Goal: Task Accomplishment & Management: Use online tool/utility

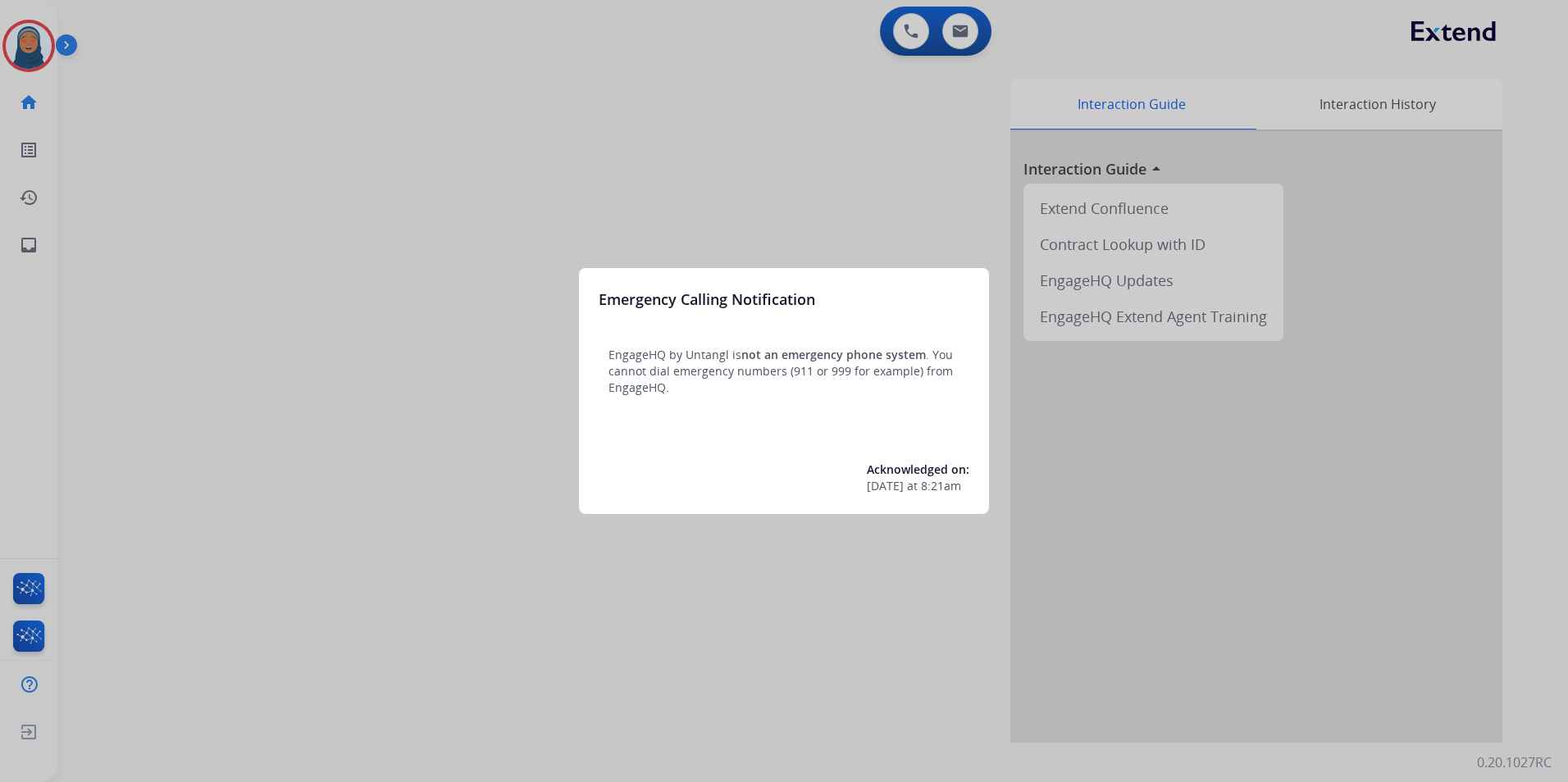
click at [156, 143] on div at bounding box center [784, 391] width 1568 height 782
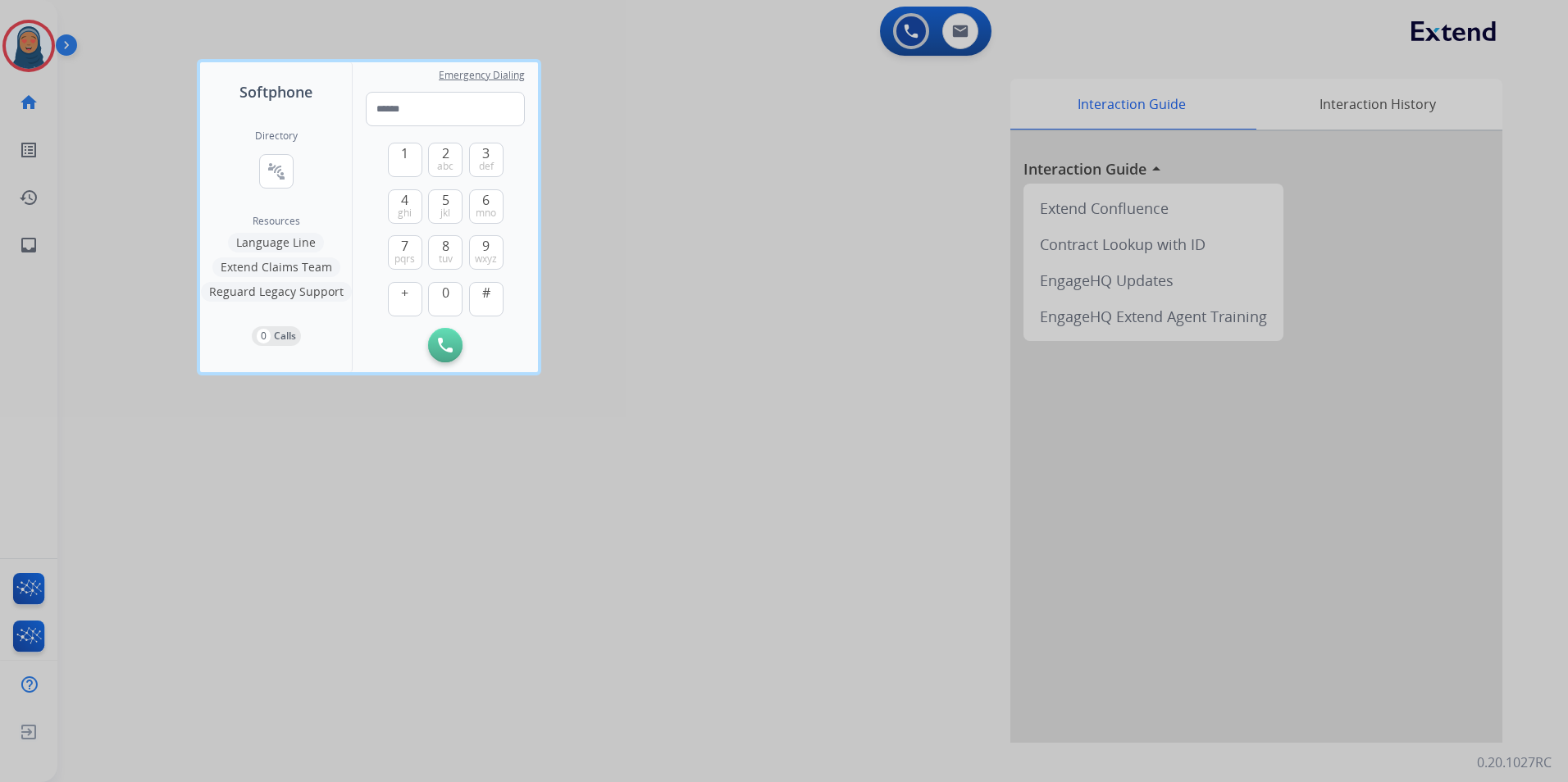
click at [156, 145] on div at bounding box center [784, 391] width 1568 height 782
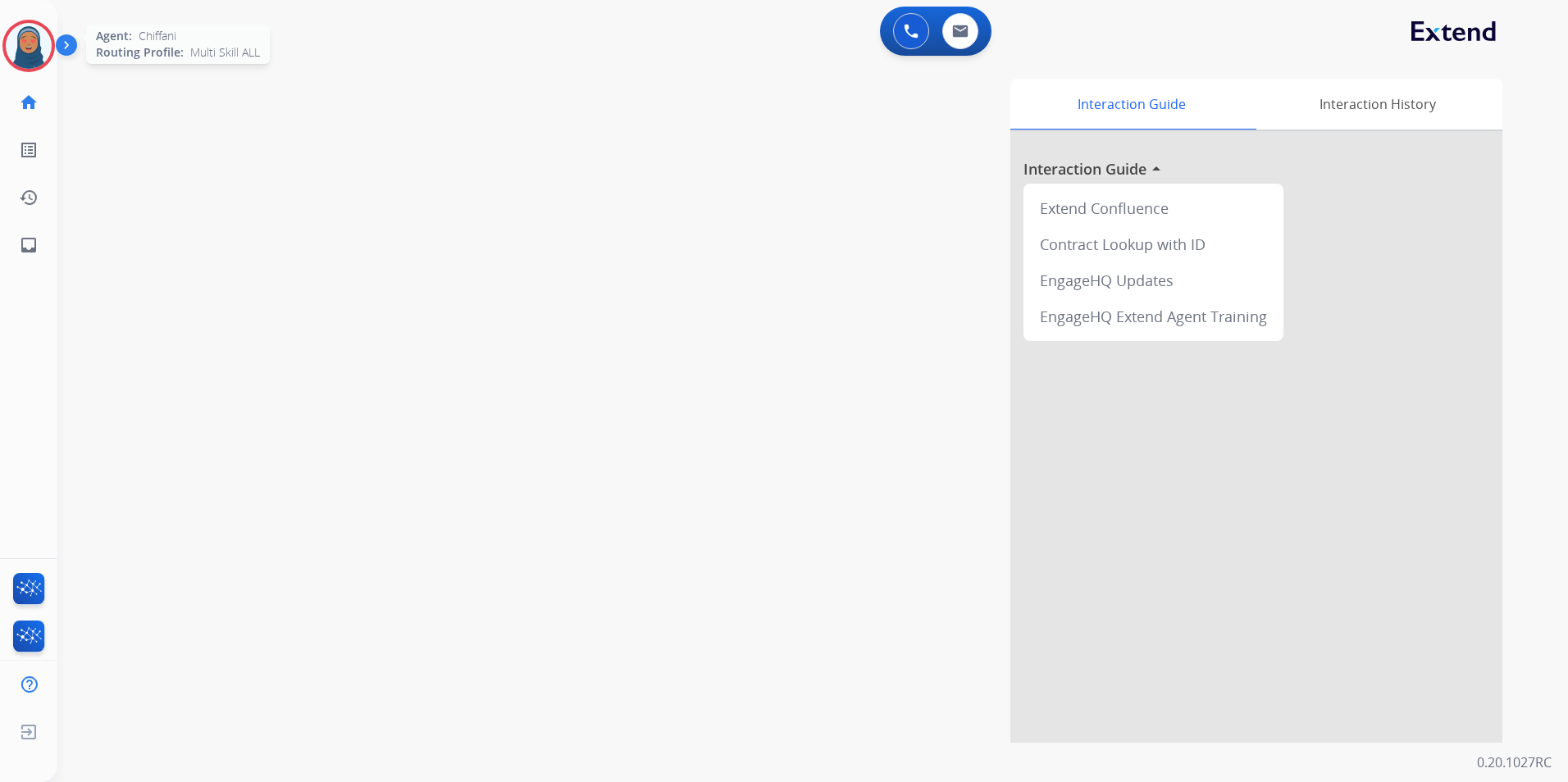
click at [17, 51] on img at bounding box center [29, 46] width 46 height 46
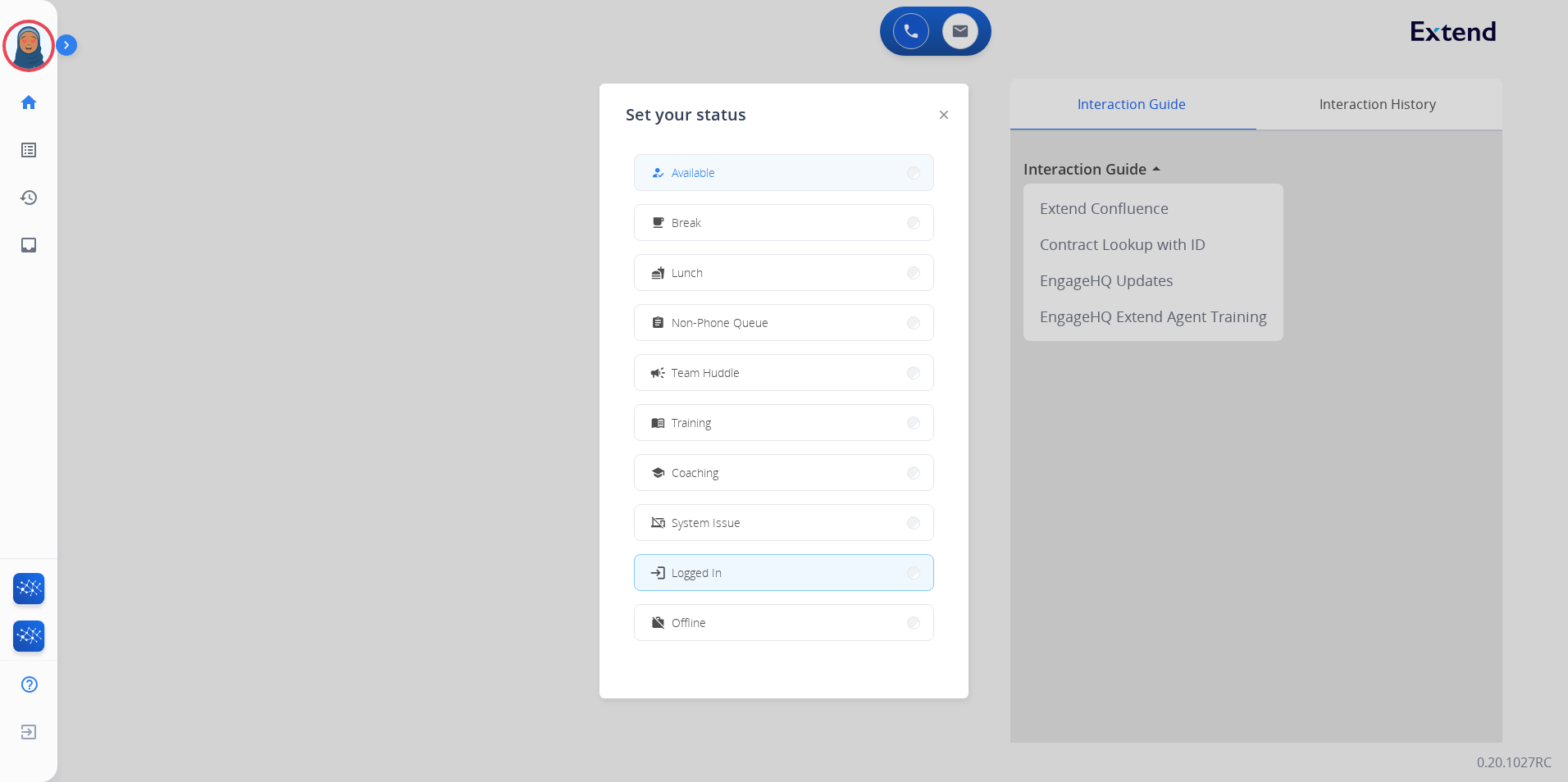
click at [677, 173] on span "Available" at bounding box center [693, 173] width 43 height 17
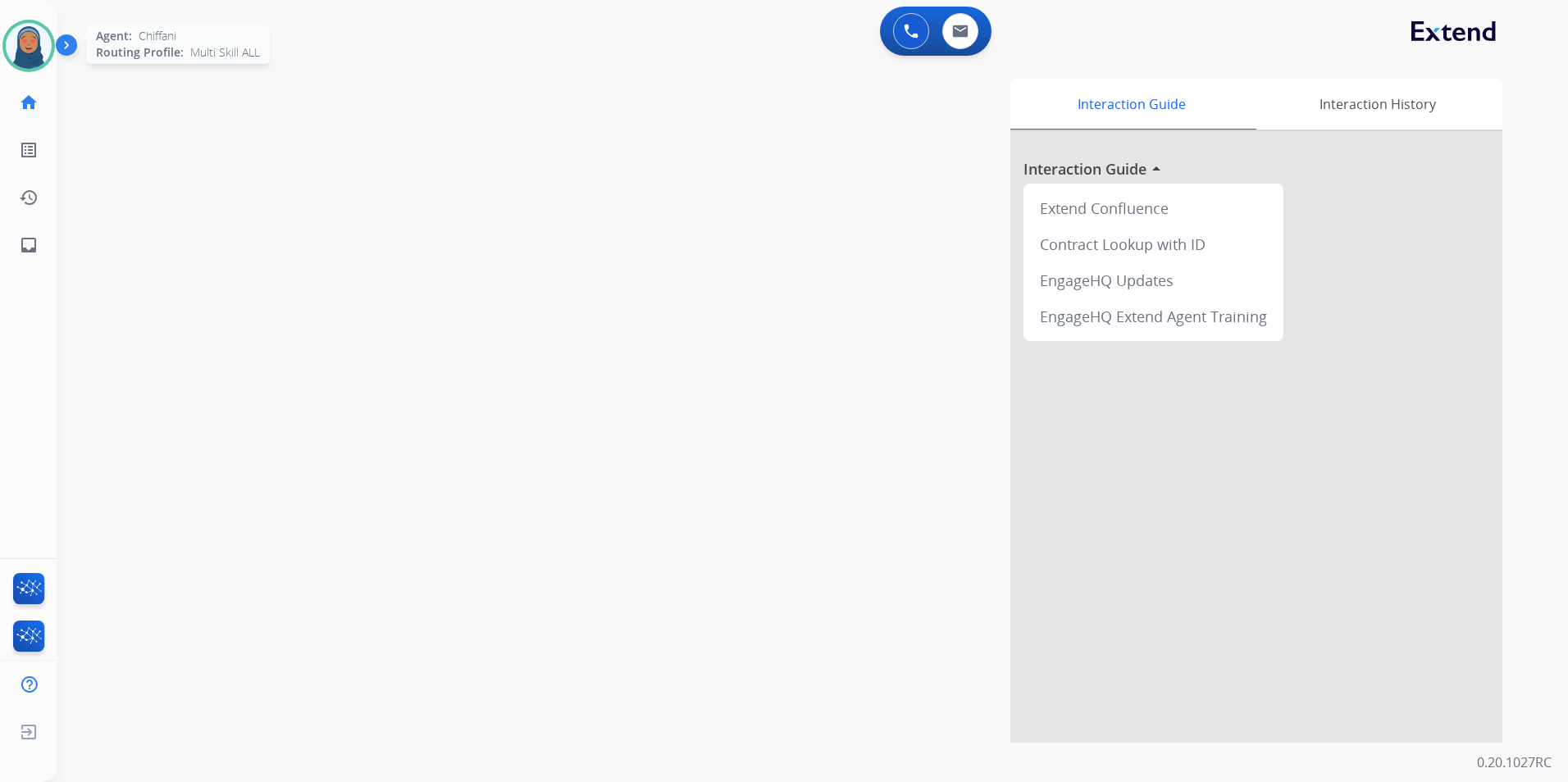
click at [40, 54] on img at bounding box center [29, 46] width 46 height 46
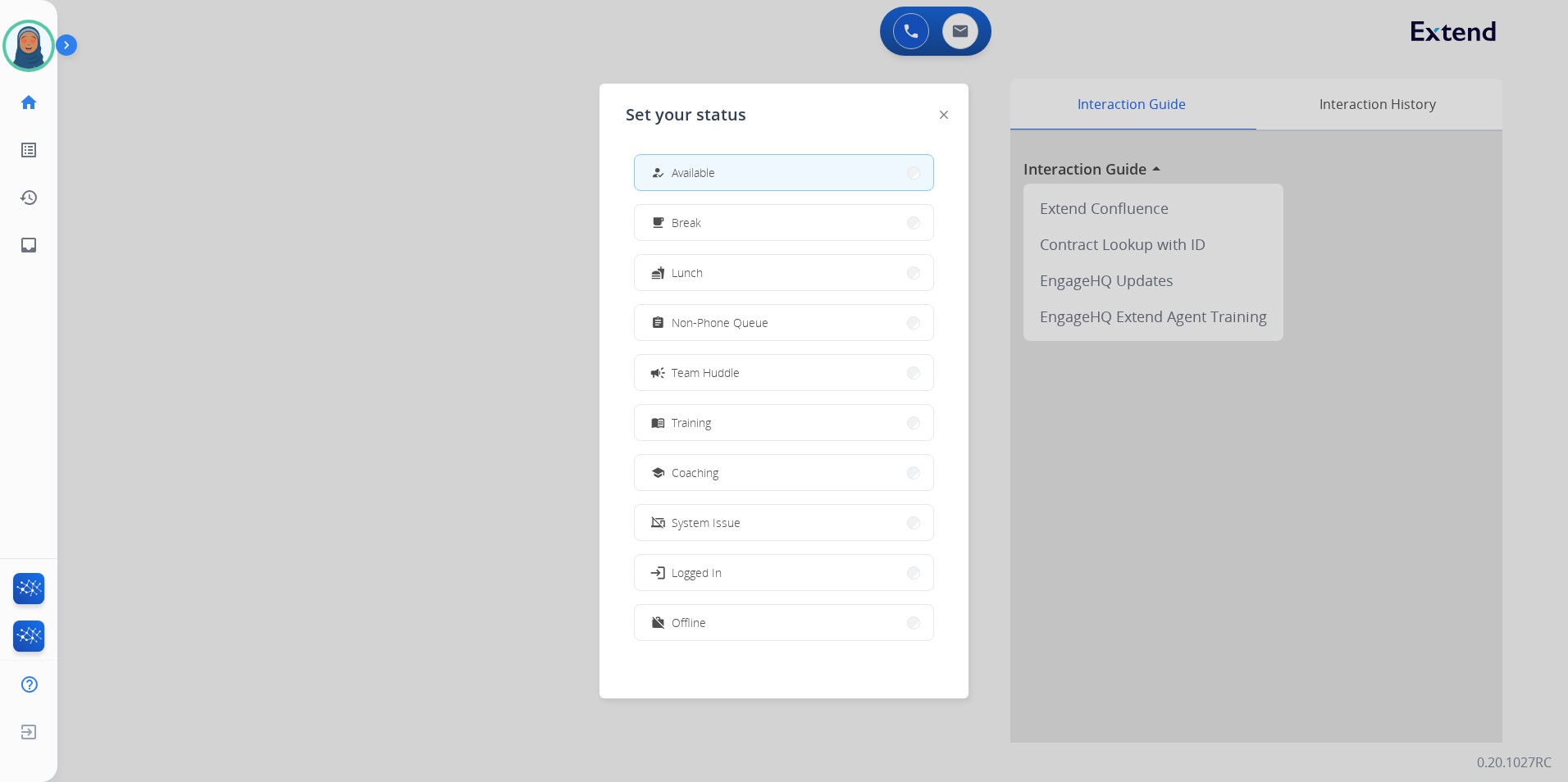
click at [799, 180] on button "how_to_reg Available" at bounding box center [784, 172] width 298 height 35
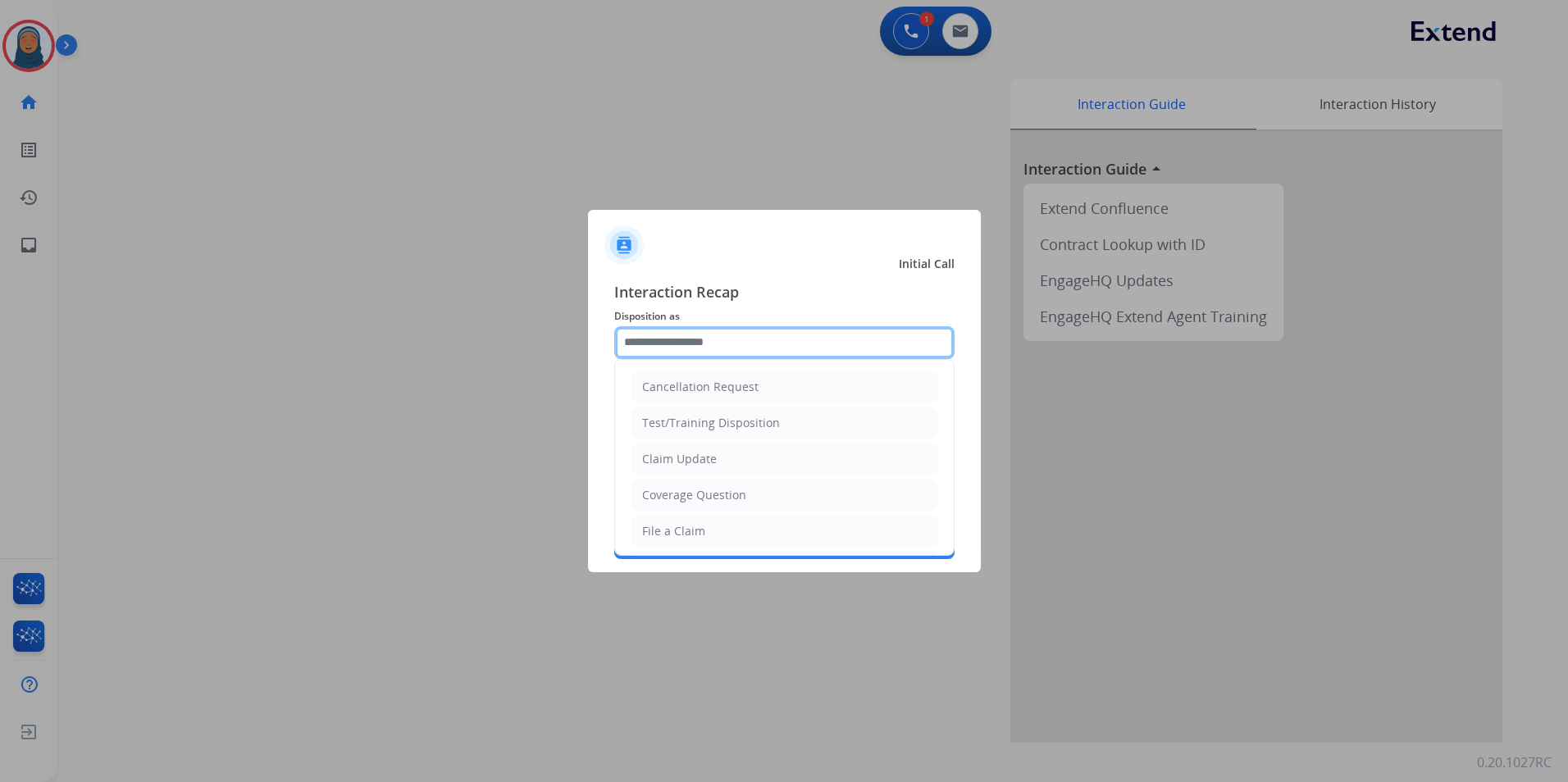
drag, startPoint x: 821, startPoint y: 345, endPoint x: 788, endPoint y: 338, distance: 33.7
click at [818, 343] on input "text" at bounding box center [784, 343] width 340 height 33
drag, startPoint x: 674, startPoint y: 506, endPoint x: 676, endPoint y: 446, distance: 60.0
click at [674, 503] on li "Other" at bounding box center [785, 502] width 306 height 31
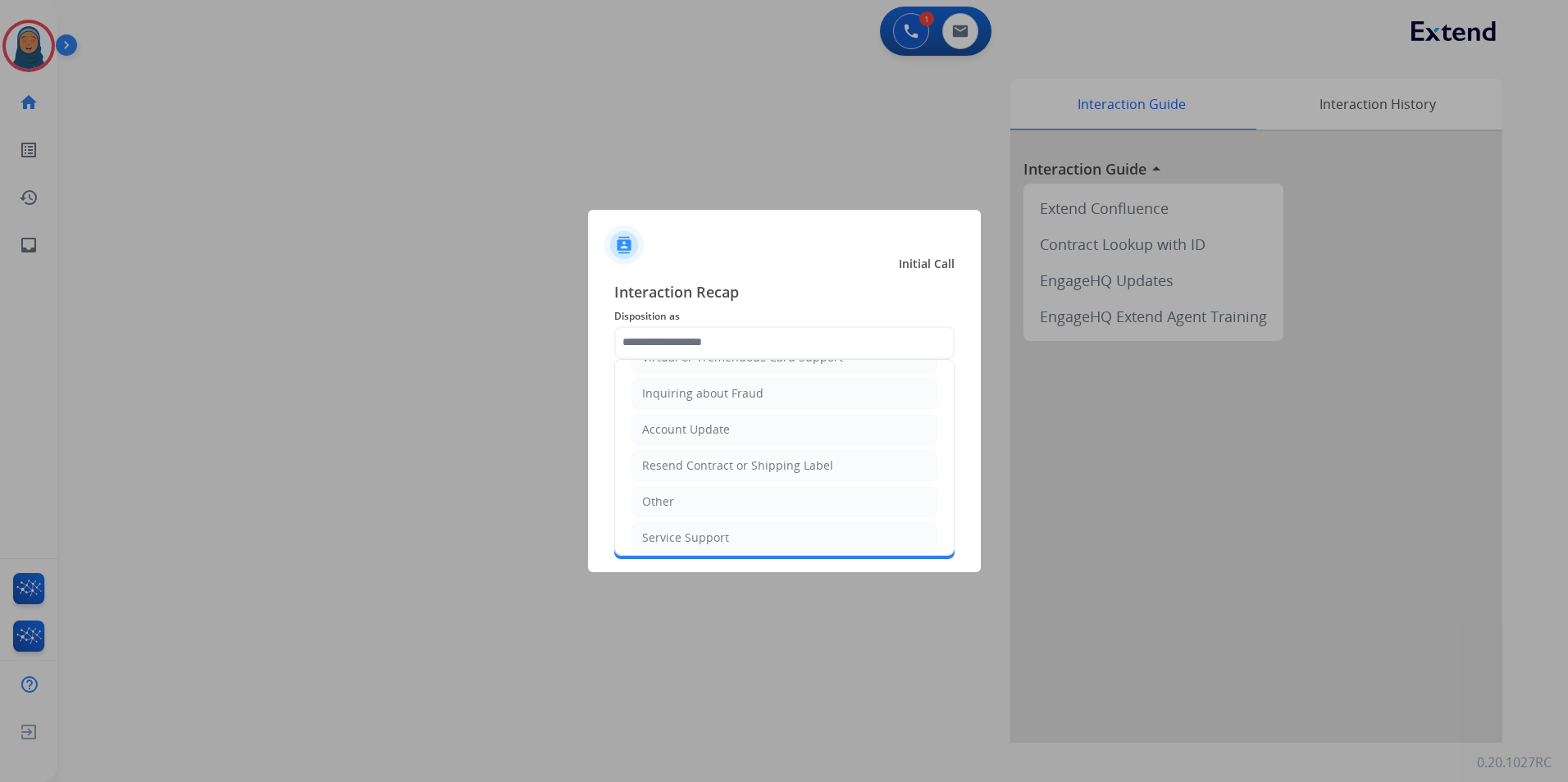
type input "*****"
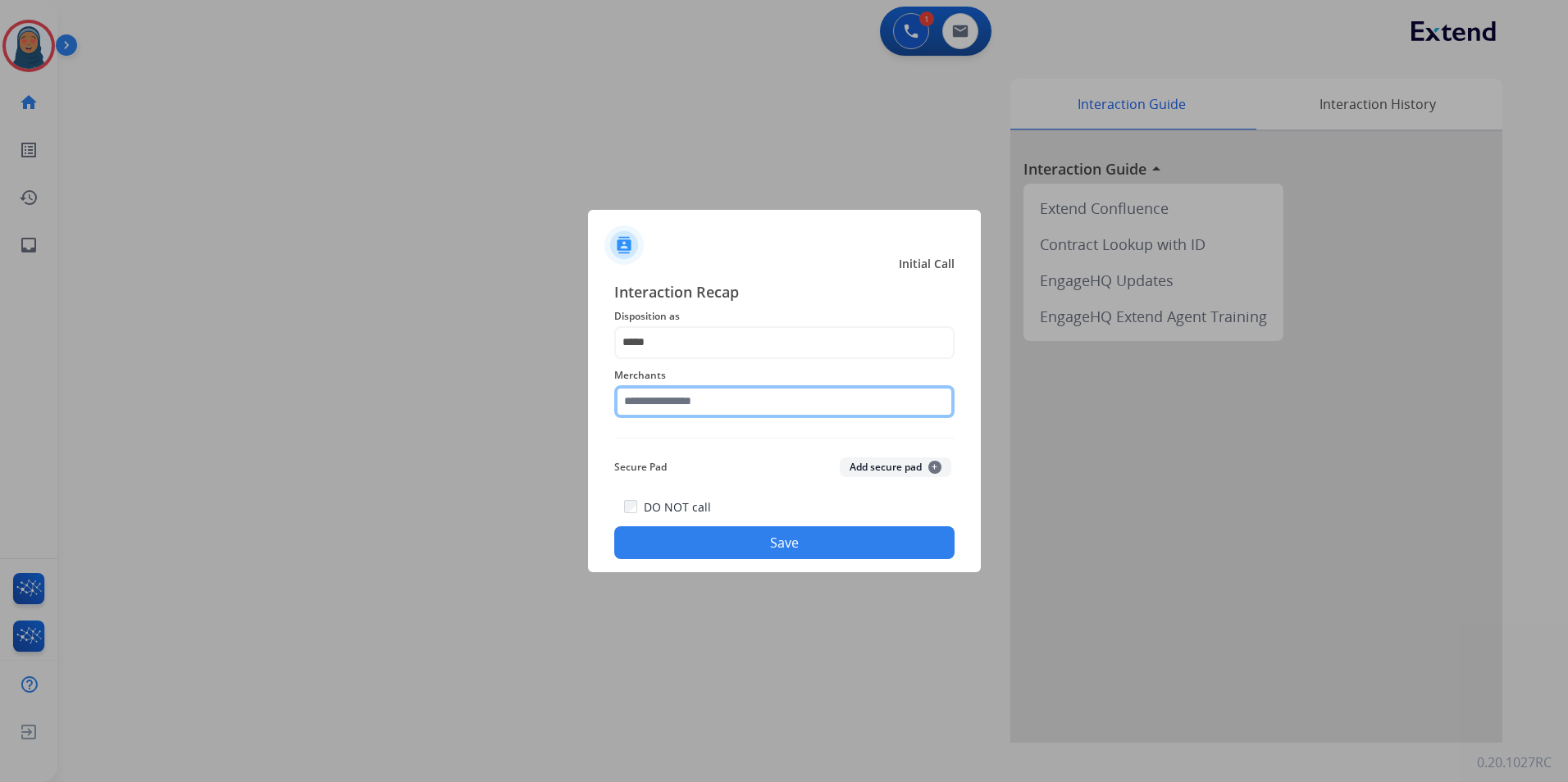
click at [694, 403] on input "text" at bounding box center [784, 401] width 340 height 33
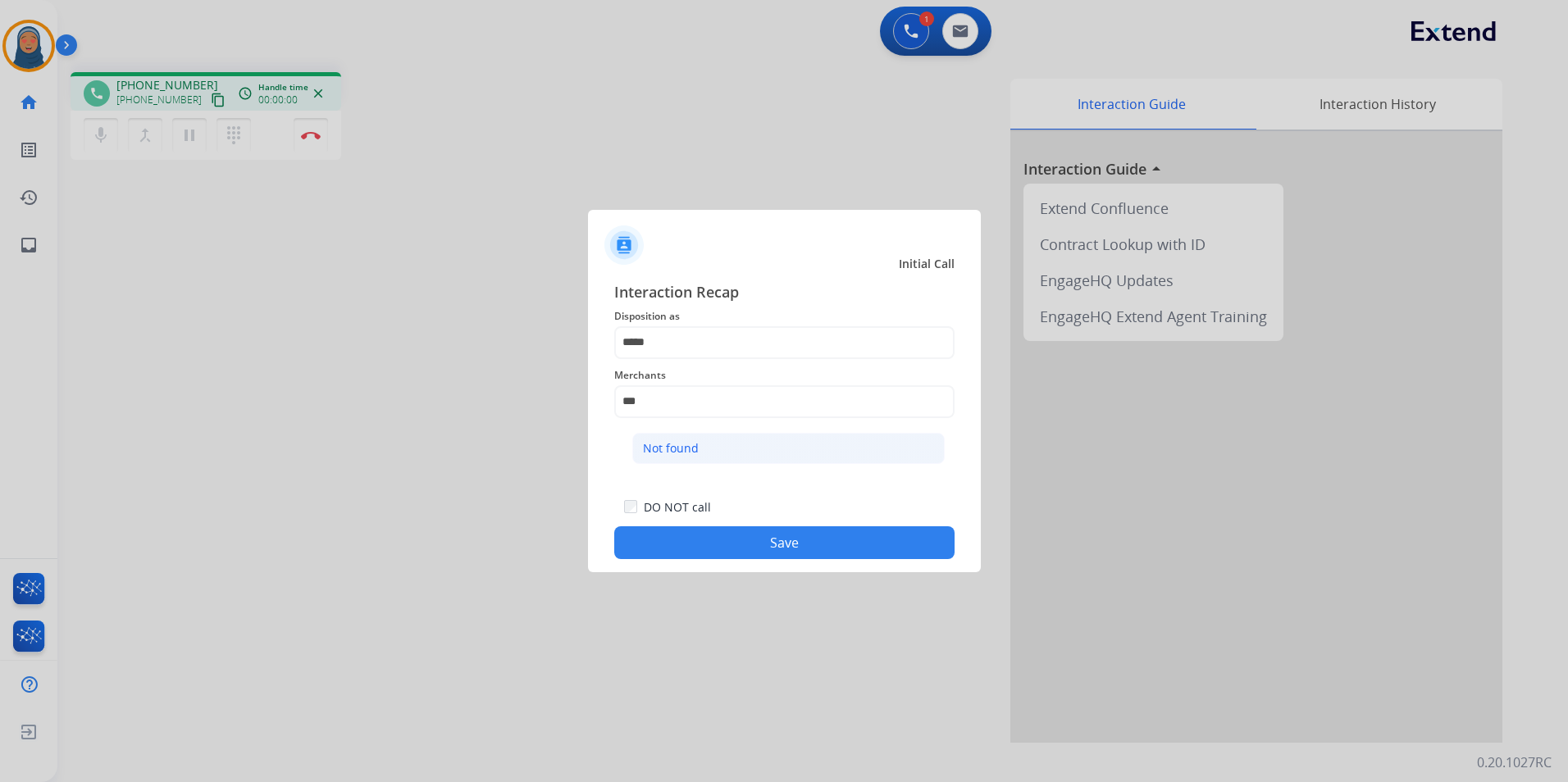
click at [705, 446] on li "Not found" at bounding box center [789, 448] width 313 height 31
type input "*********"
click at [798, 539] on button "Save" at bounding box center [784, 542] width 340 height 33
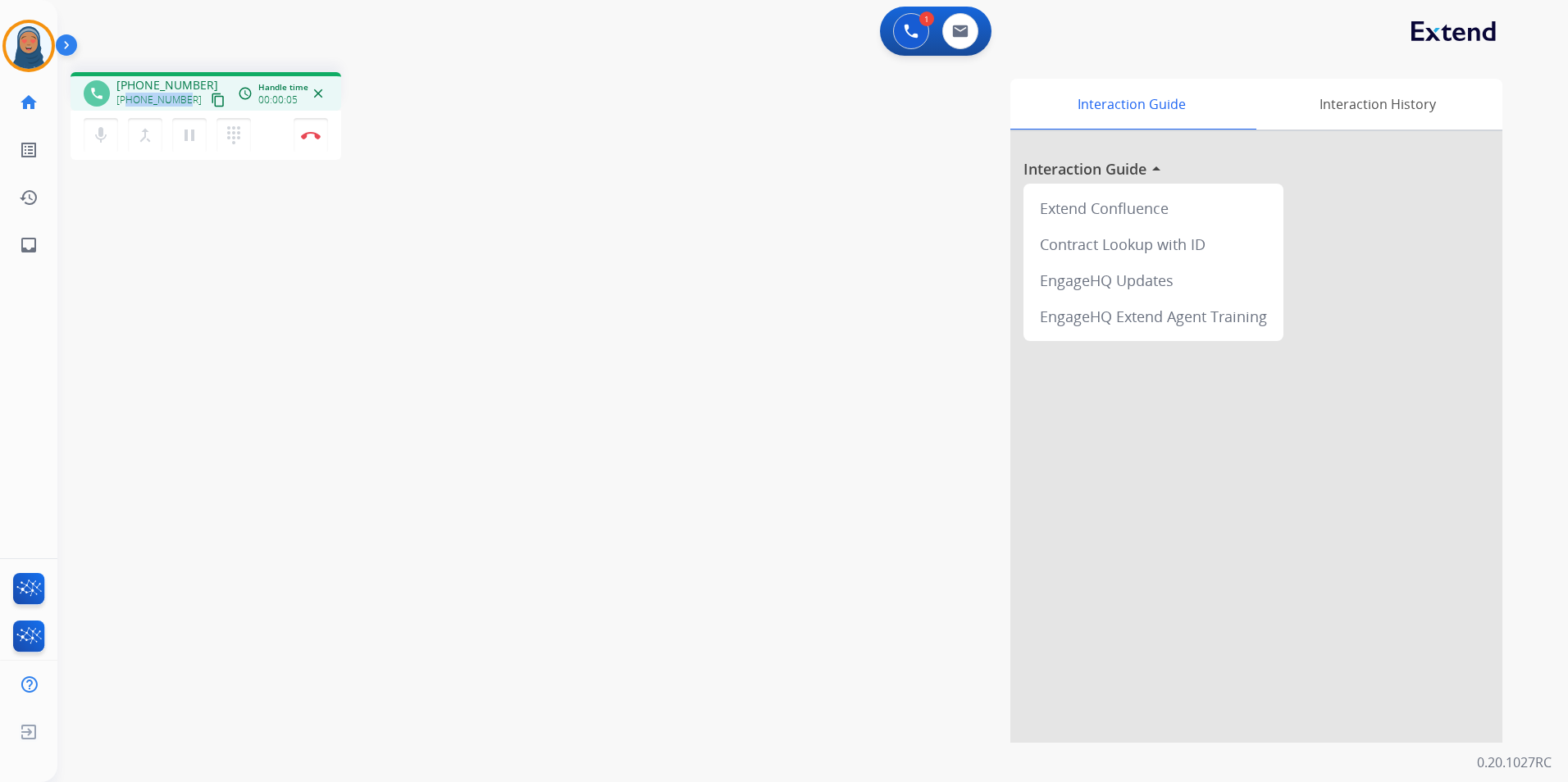
drag, startPoint x: 185, startPoint y: 102, endPoint x: 130, endPoint y: 103, distance: 55.0
click at [130, 103] on div "[PHONE_NUMBER] content_copy" at bounding box center [172, 99] width 111 height 20
copy span "7082275601"
click at [299, 137] on button "Disconnect" at bounding box center [310, 135] width 35 height 35
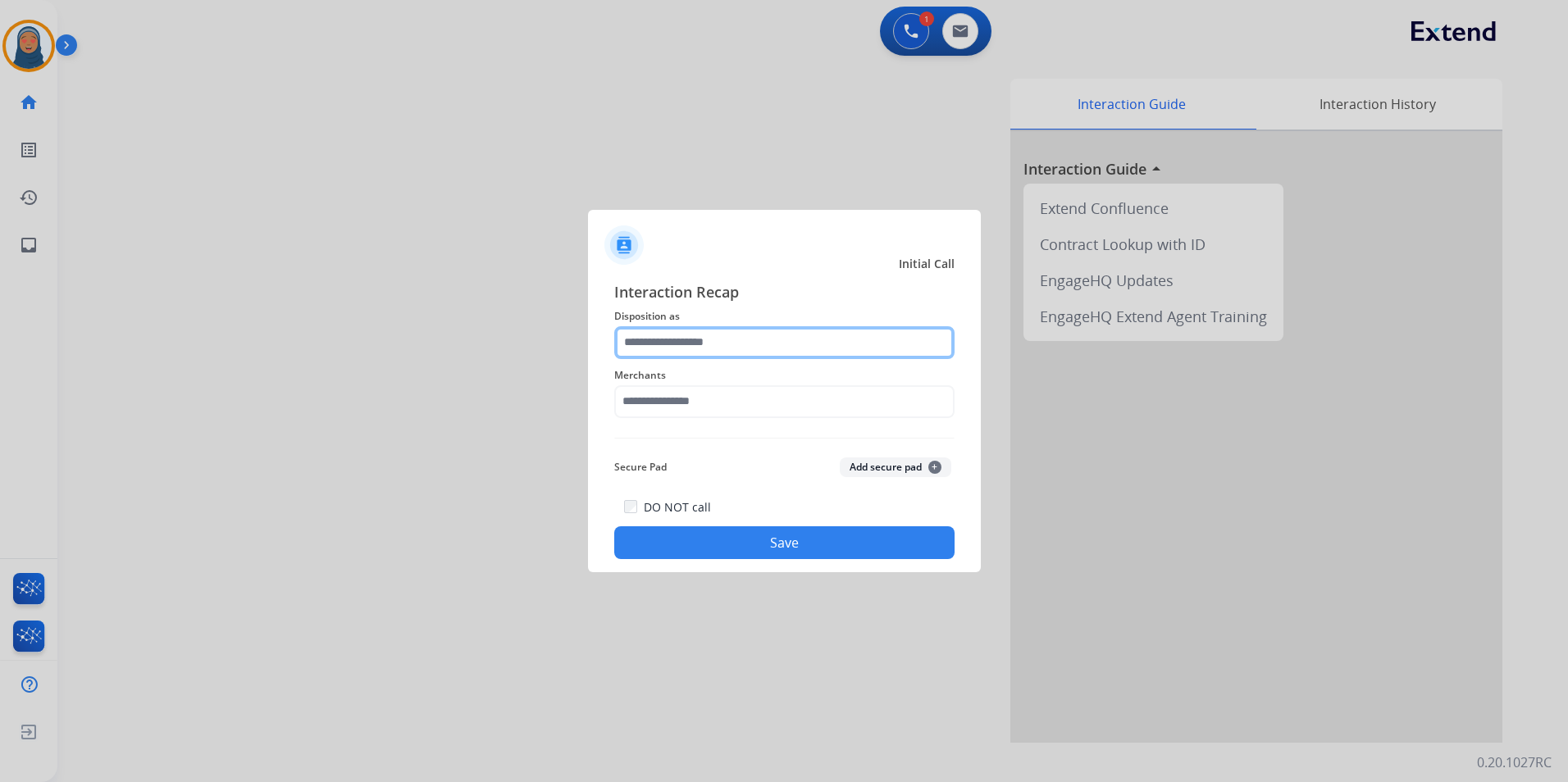
click at [754, 336] on input "text" at bounding box center [784, 343] width 340 height 33
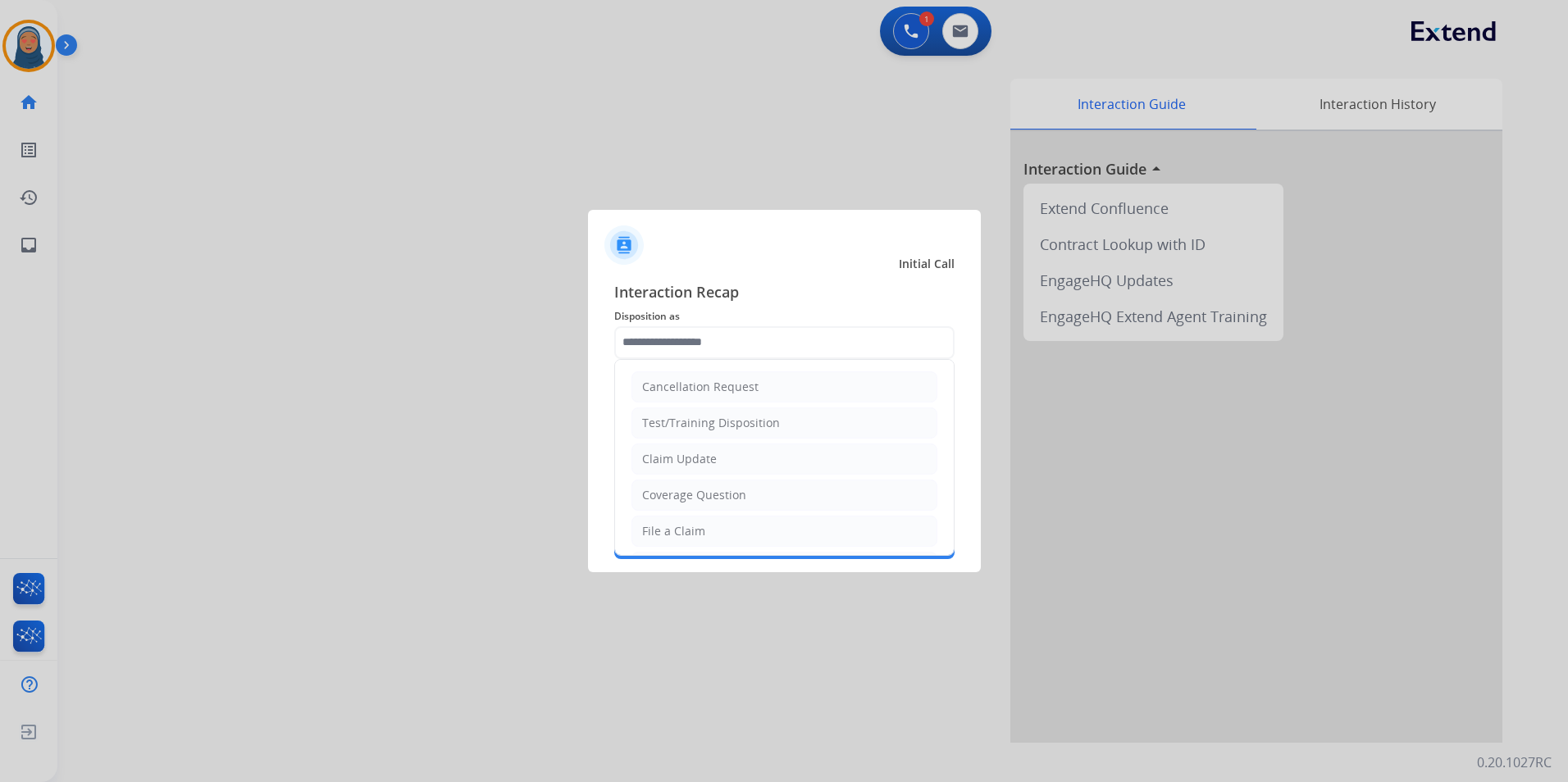
drag, startPoint x: 696, startPoint y: 533, endPoint x: 724, endPoint y: 410, distance: 126.1
click at [696, 531] on div "File a Claim" at bounding box center [673, 530] width 63 height 16
type input "**********"
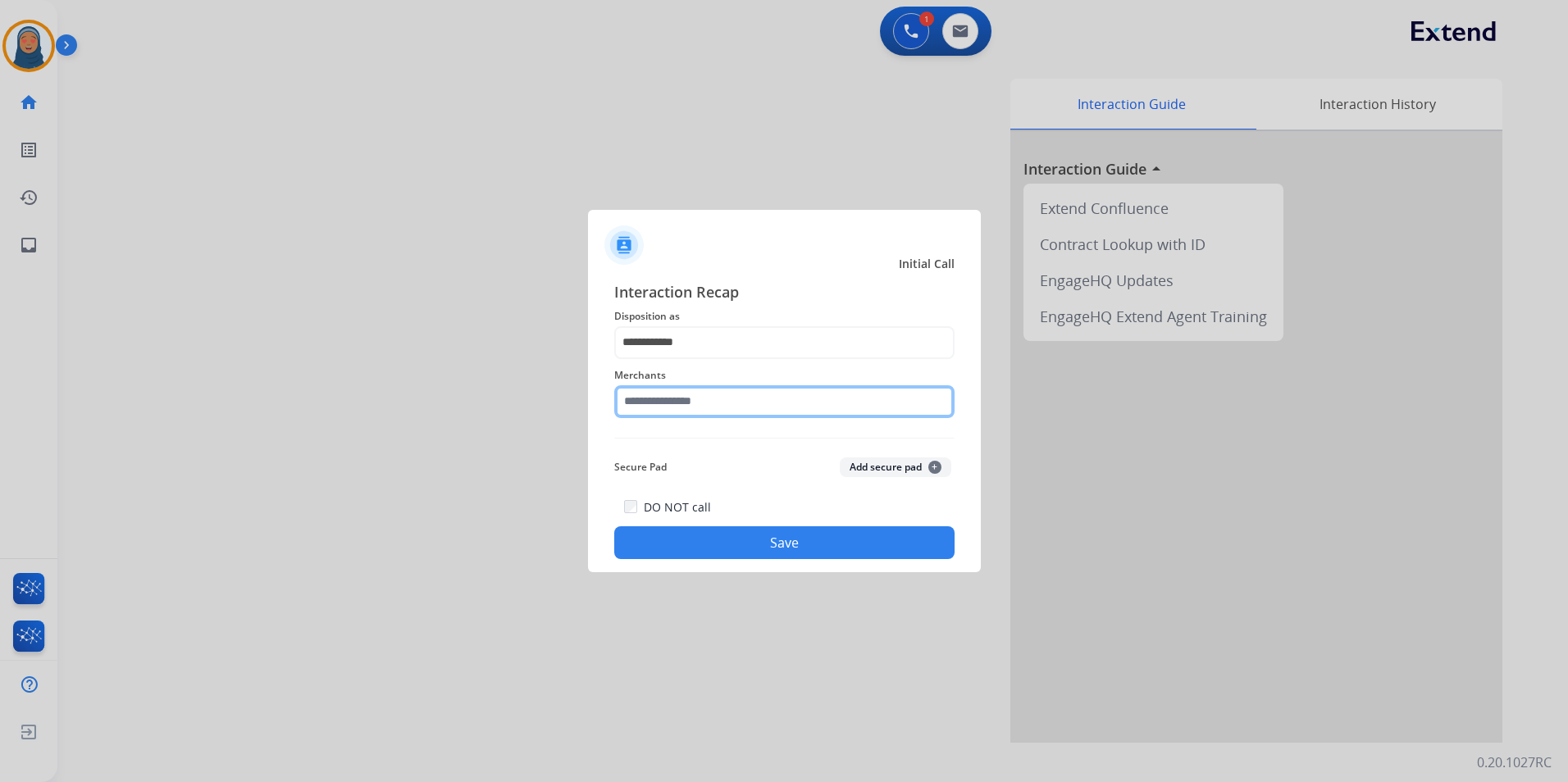
click at [725, 395] on input "text" at bounding box center [784, 401] width 340 height 33
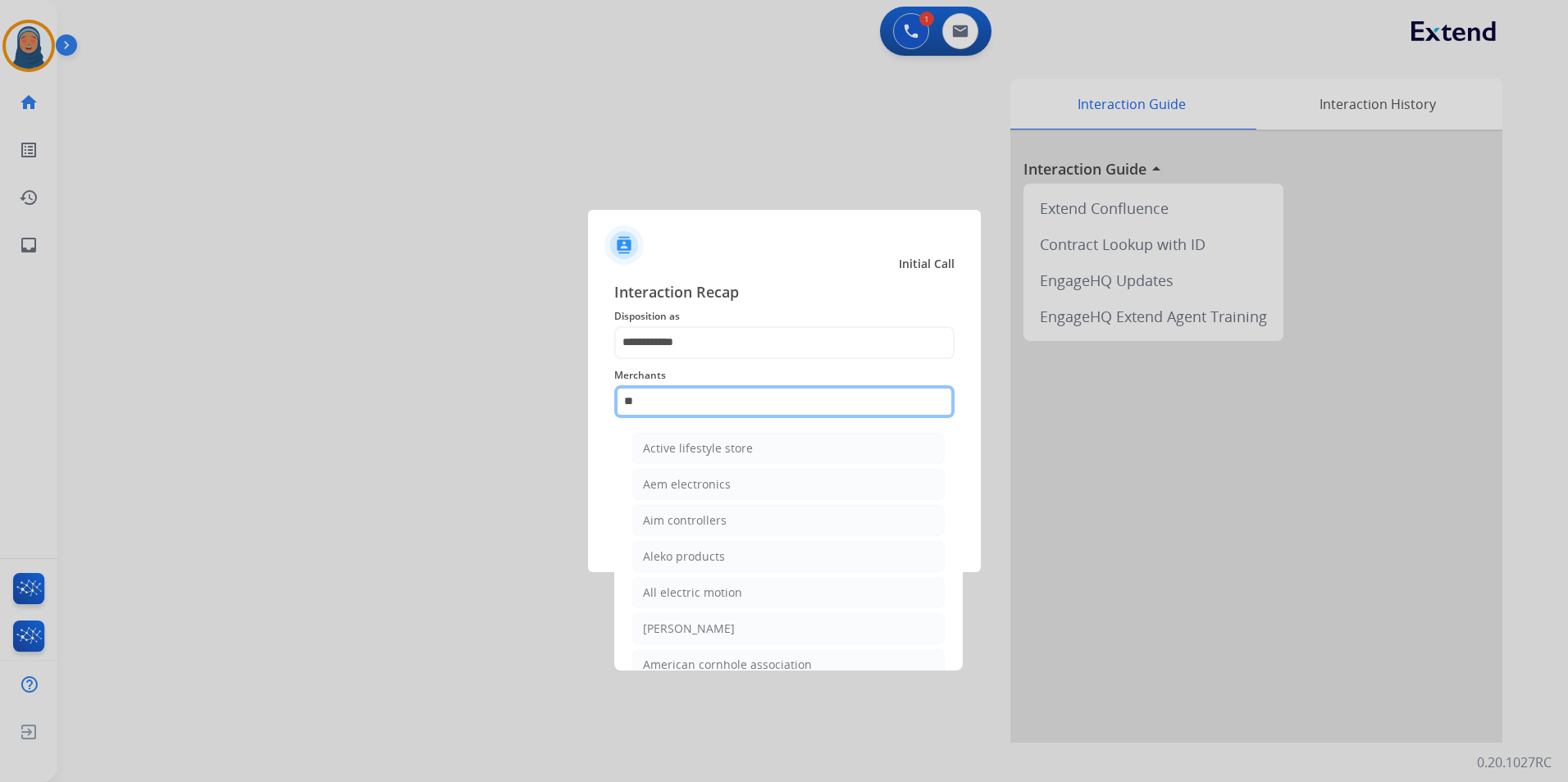
type input "*"
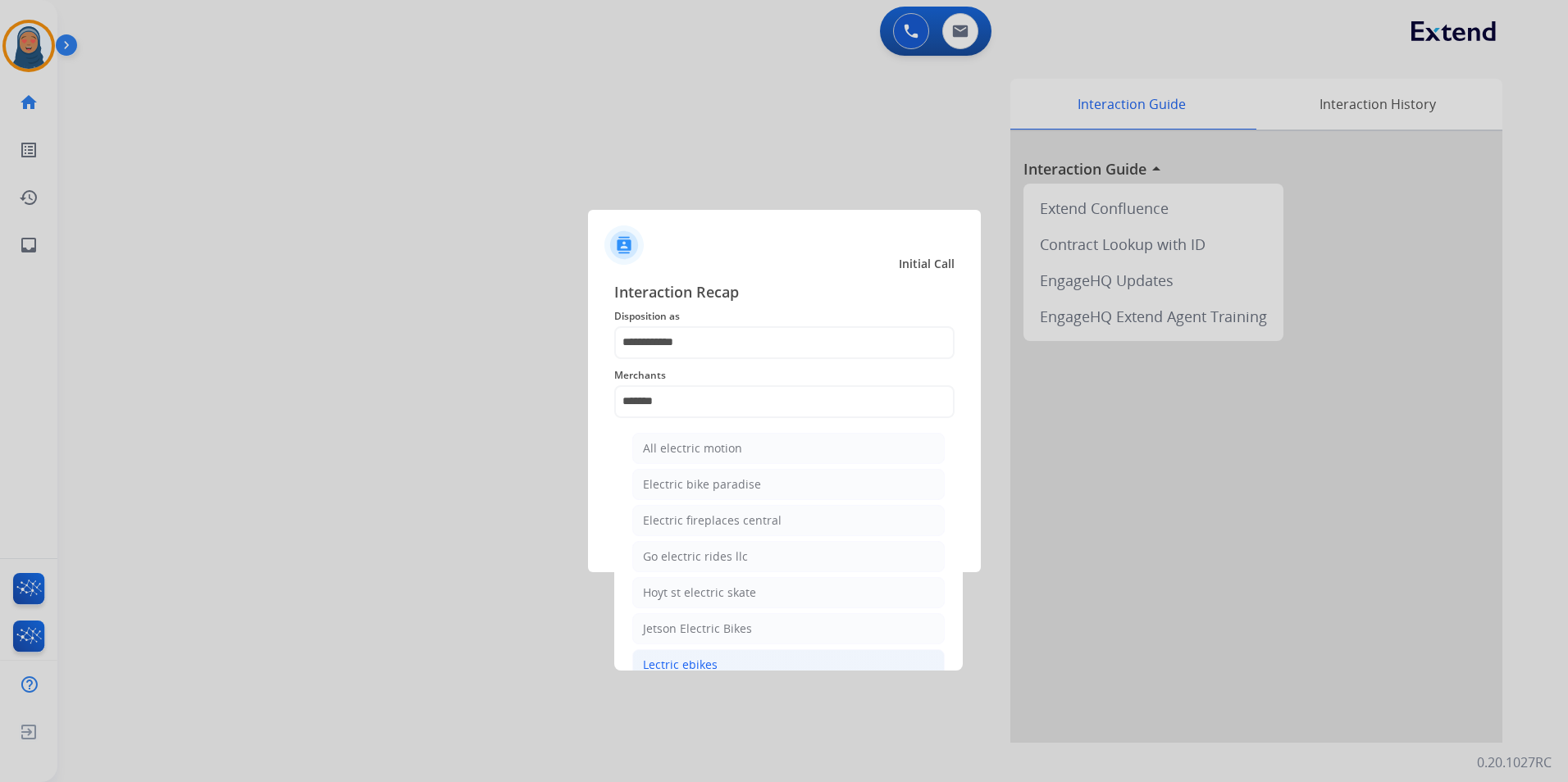
click at [698, 660] on div "Lectric ebikes" at bounding box center [680, 665] width 75 height 16
type input "**********"
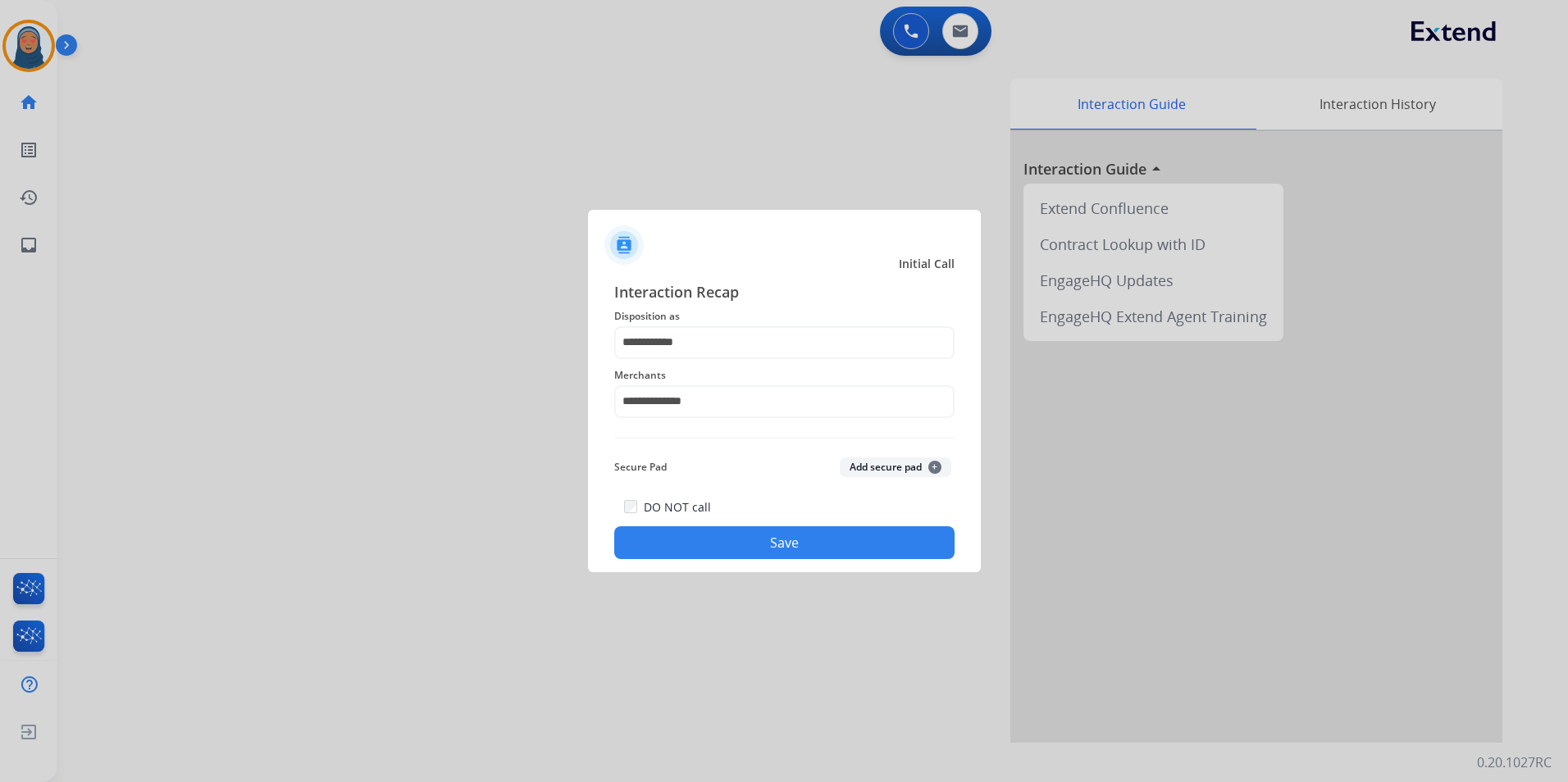
click at [730, 544] on button "Save" at bounding box center [784, 542] width 340 height 33
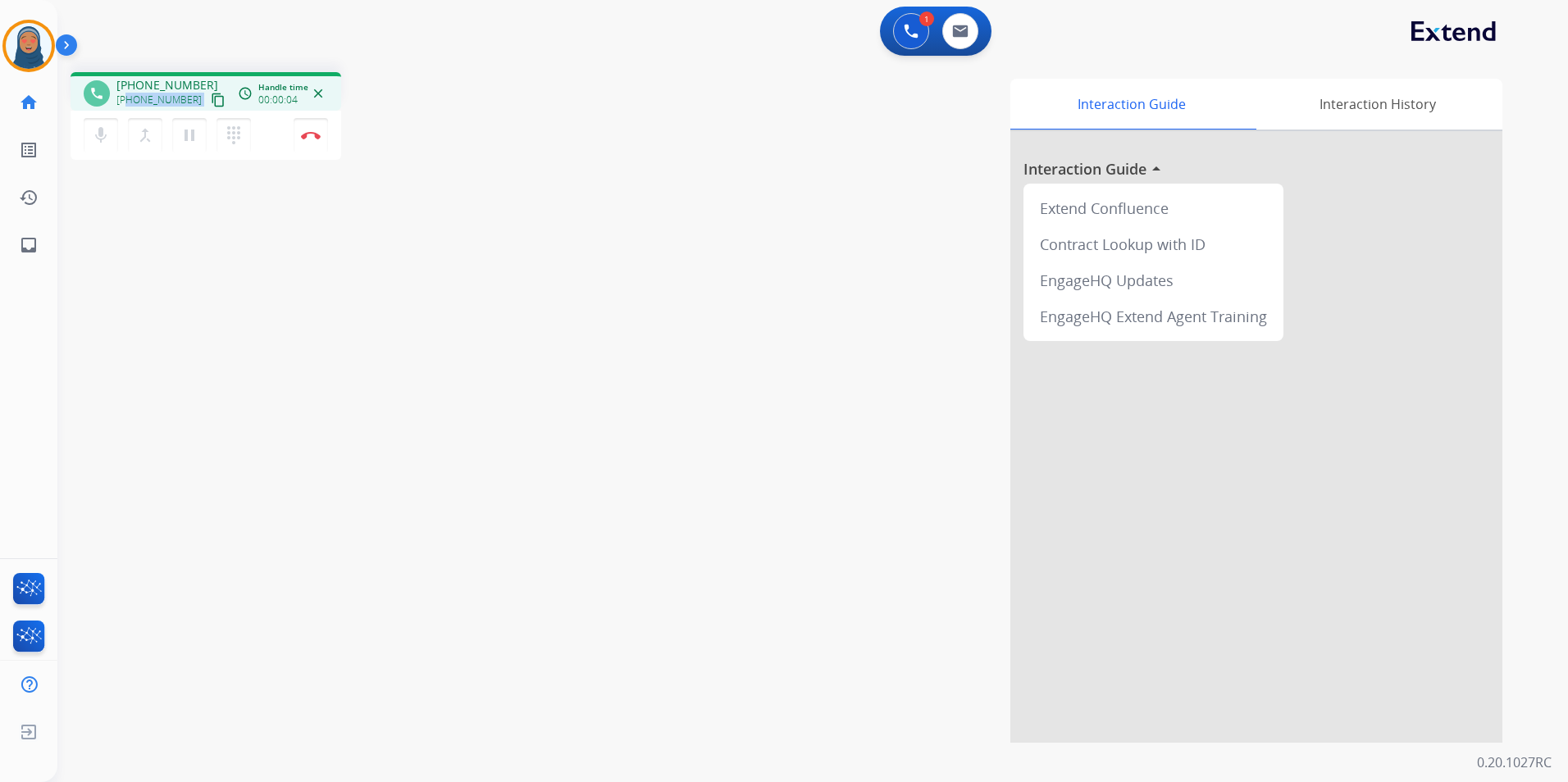
drag, startPoint x: 187, startPoint y: 101, endPoint x: 128, endPoint y: 102, distance: 59.0
click at [128, 102] on div "[PHONE_NUMBER] content_copy" at bounding box center [172, 99] width 111 height 20
copy div "4802170212 content_copy access_time Call metrics Queue 00:10 Hold 00:00 Talk 00…"
click at [306, 141] on button "Disconnect" at bounding box center [310, 135] width 35 height 35
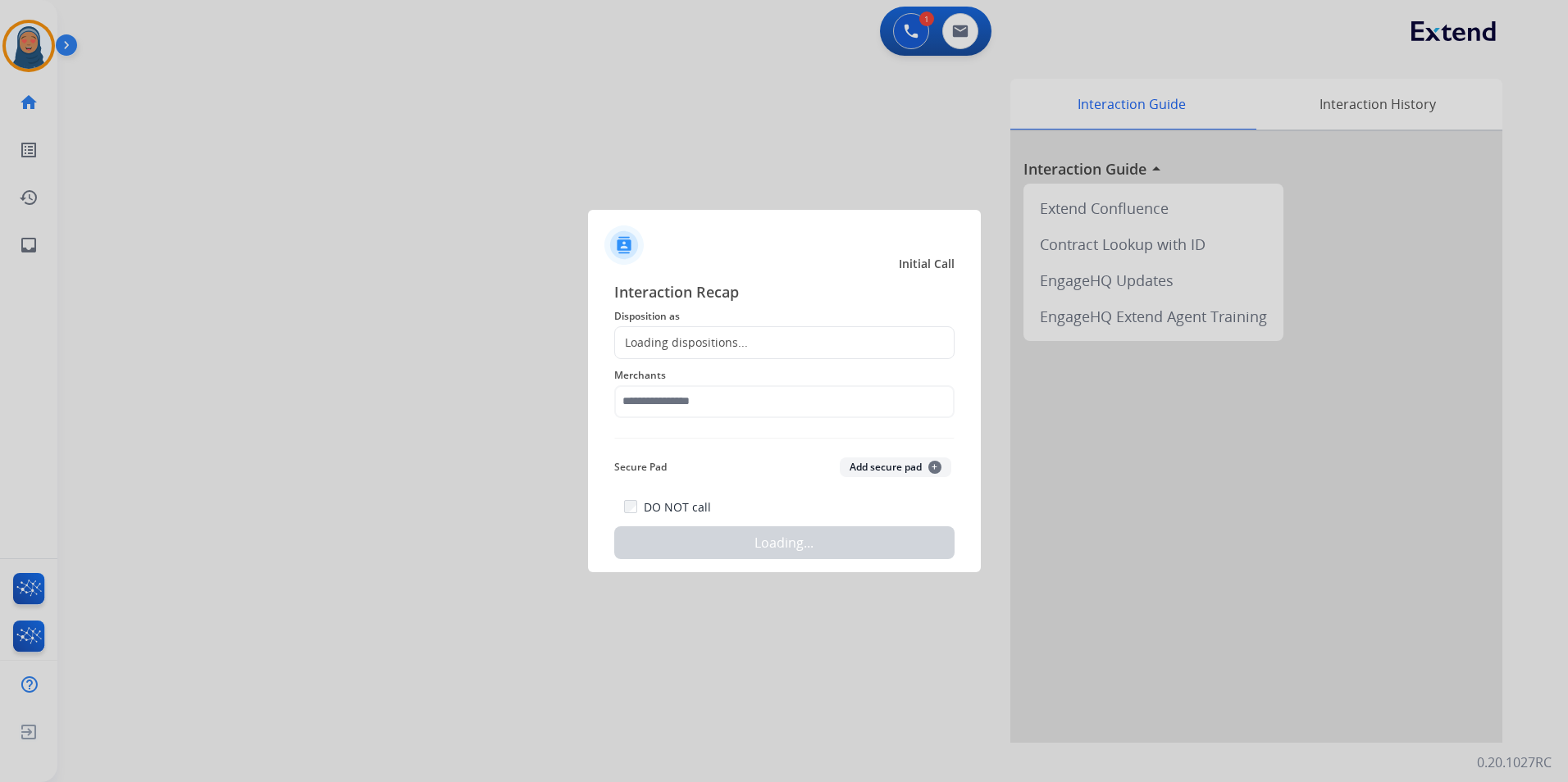
click at [692, 348] on div "Loading dispositions..." at bounding box center [681, 343] width 133 height 16
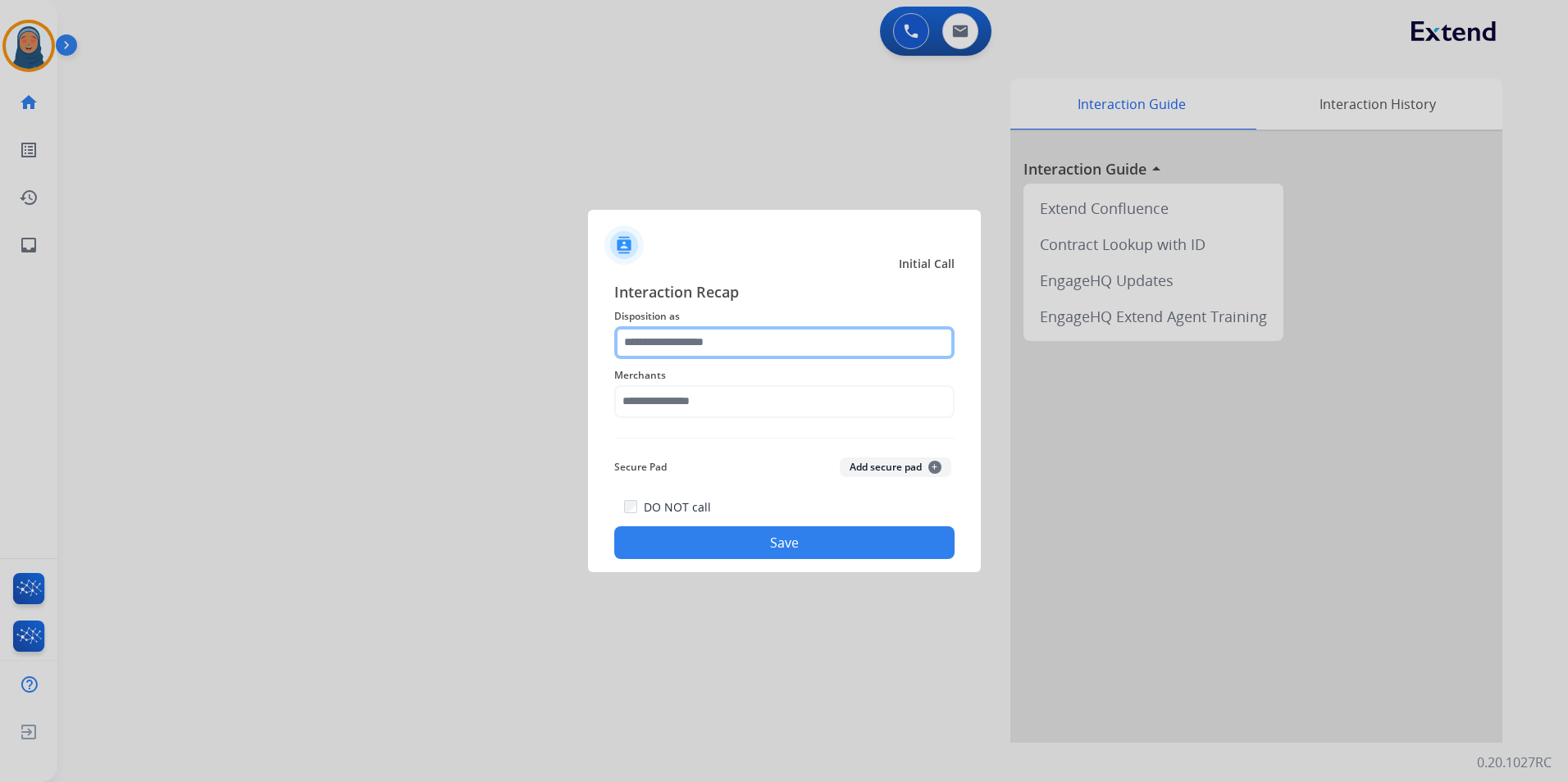
click at [700, 341] on input "text" at bounding box center [784, 343] width 340 height 33
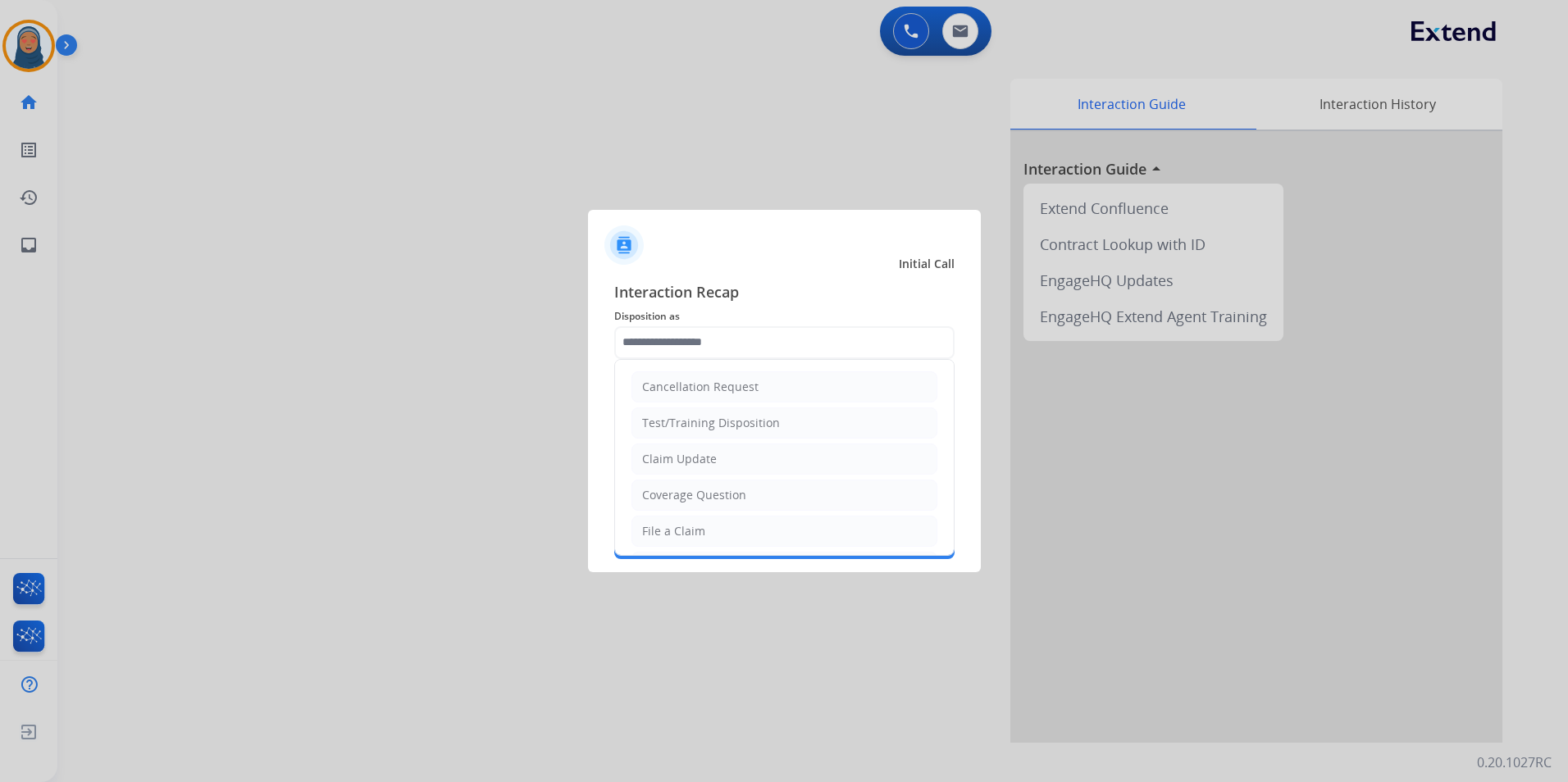
drag, startPoint x: 698, startPoint y: 530, endPoint x: 704, endPoint y: 440, distance: 90.2
click at [698, 518] on li "File a Claim" at bounding box center [785, 531] width 306 height 31
type input "**********"
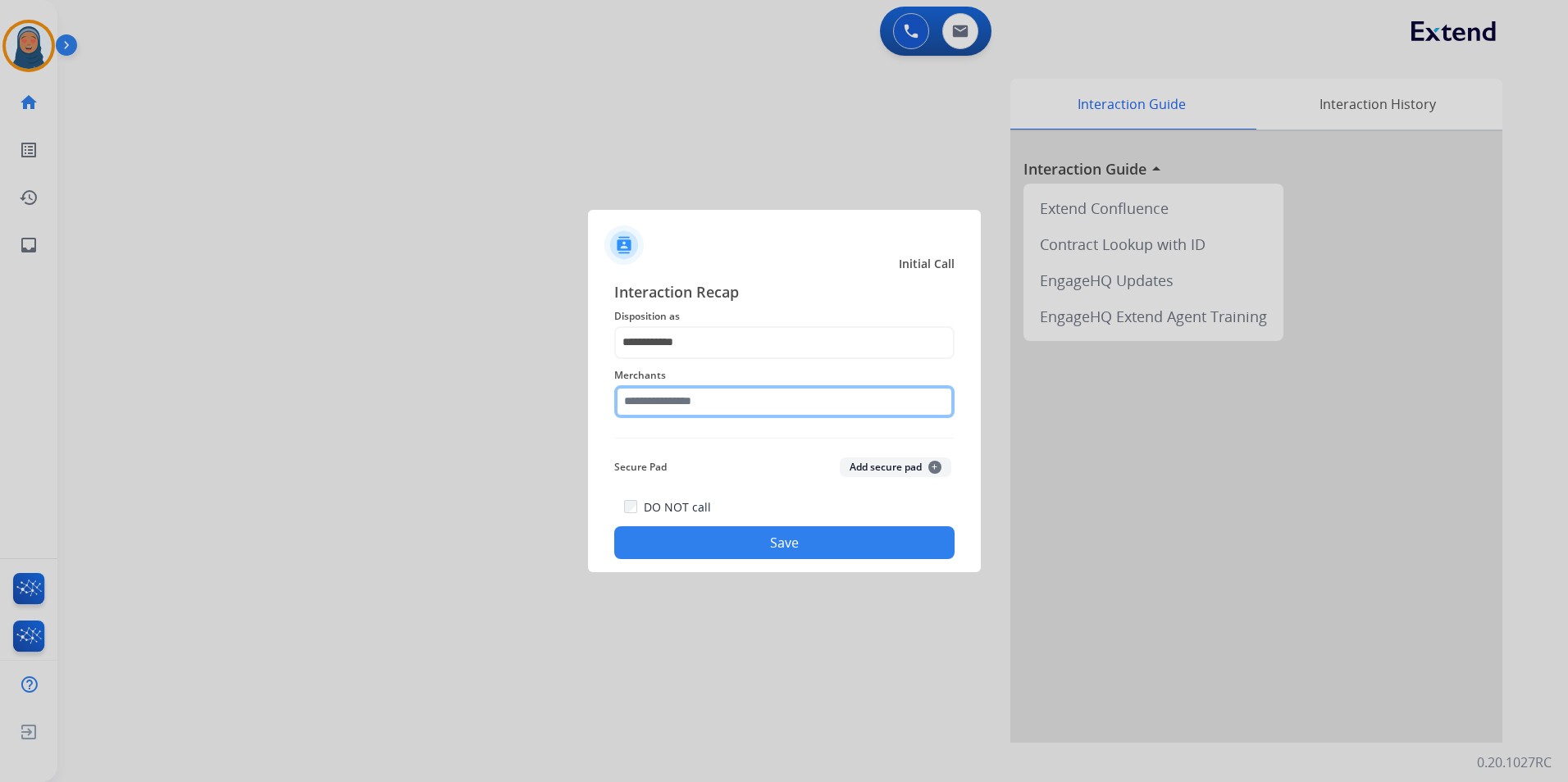
click at [707, 400] on input "text" at bounding box center [784, 401] width 340 height 33
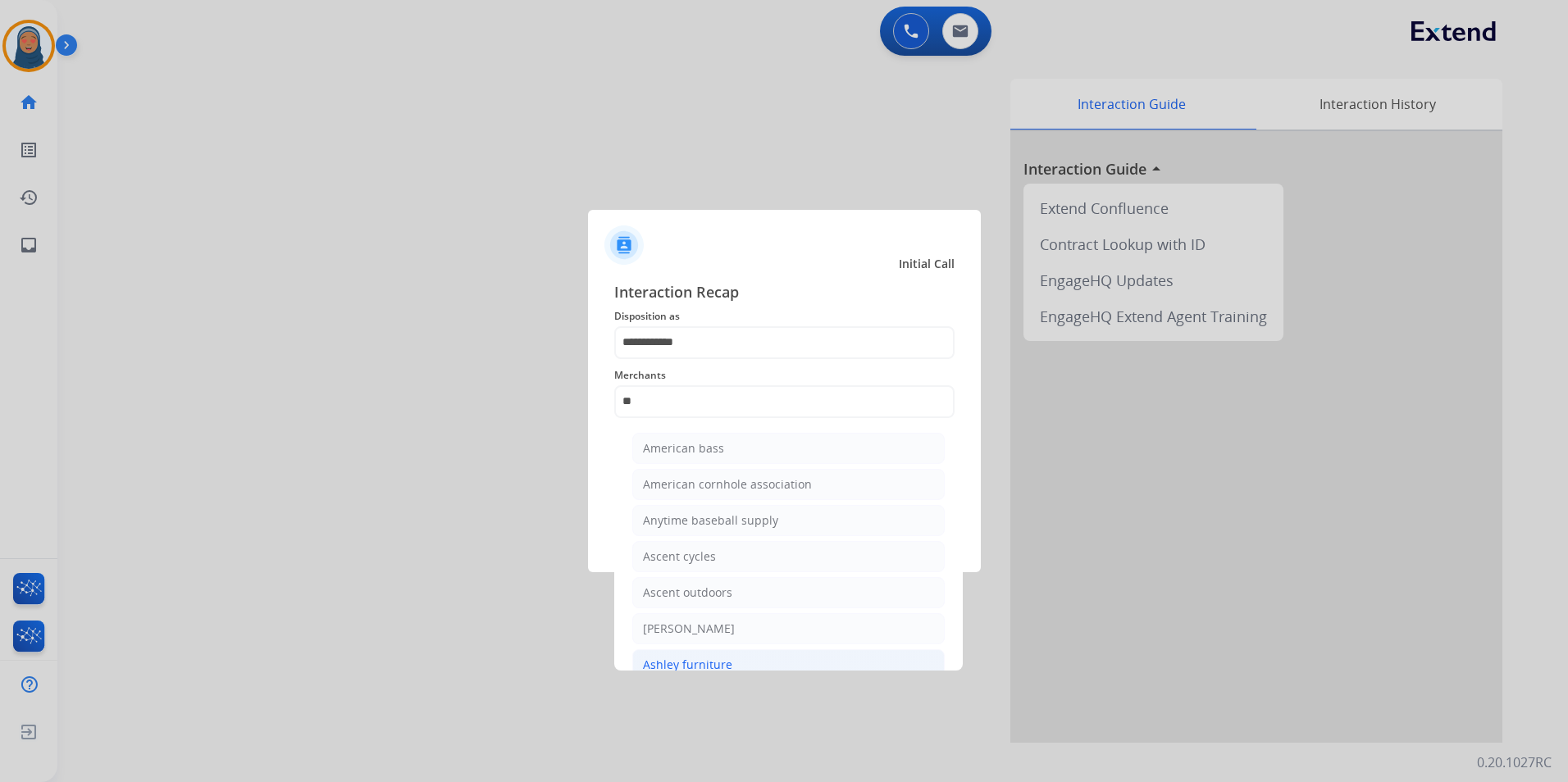
drag, startPoint x: 727, startPoint y: 659, endPoint x: 741, endPoint y: 613, distance: 48.1
click at [727, 658] on div "Ashley furniture" at bounding box center [687, 665] width 89 height 16
type input "**********"
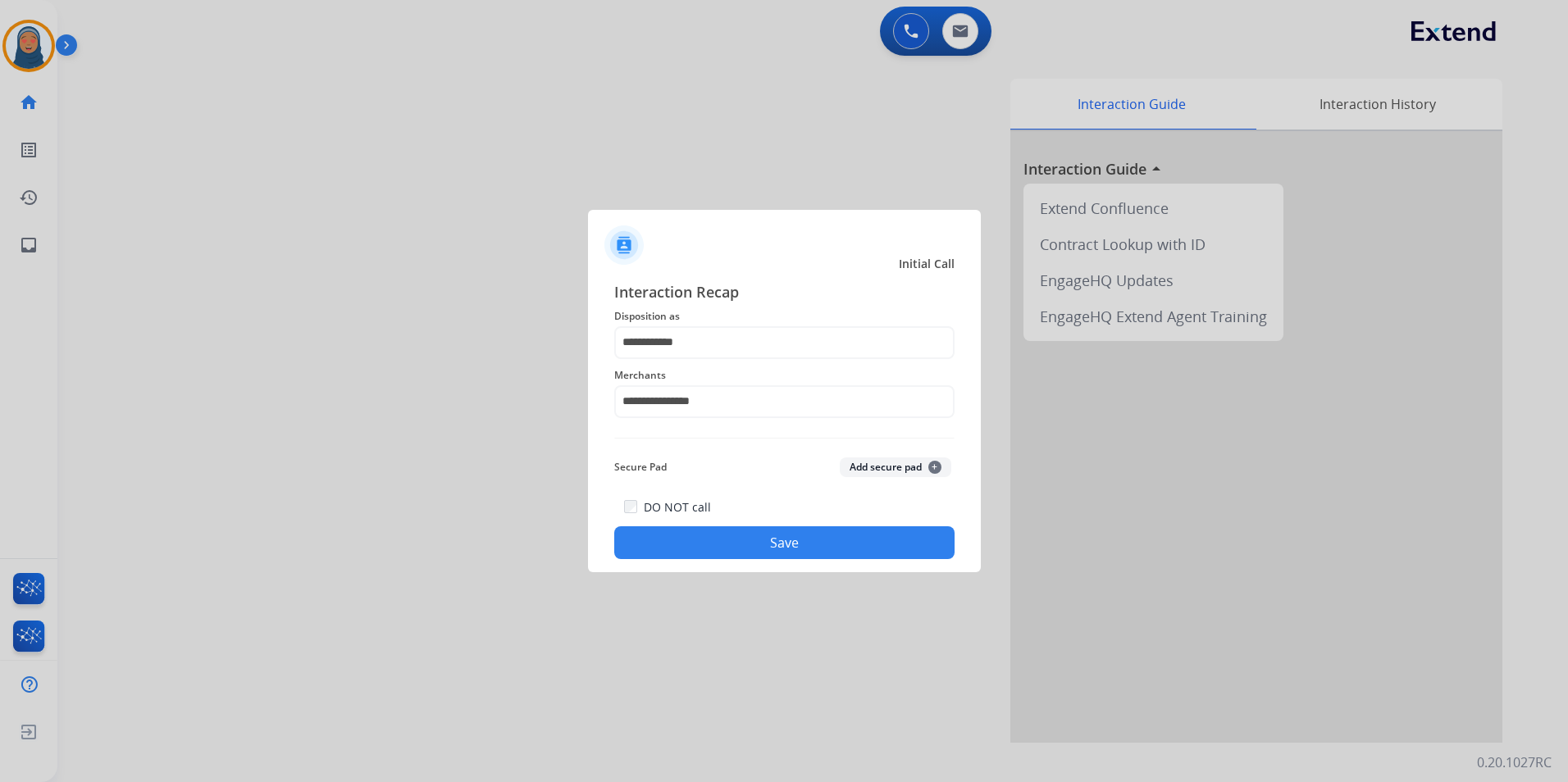
click at [822, 544] on button "Save" at bounding box center [784, 542] width 340 height 33
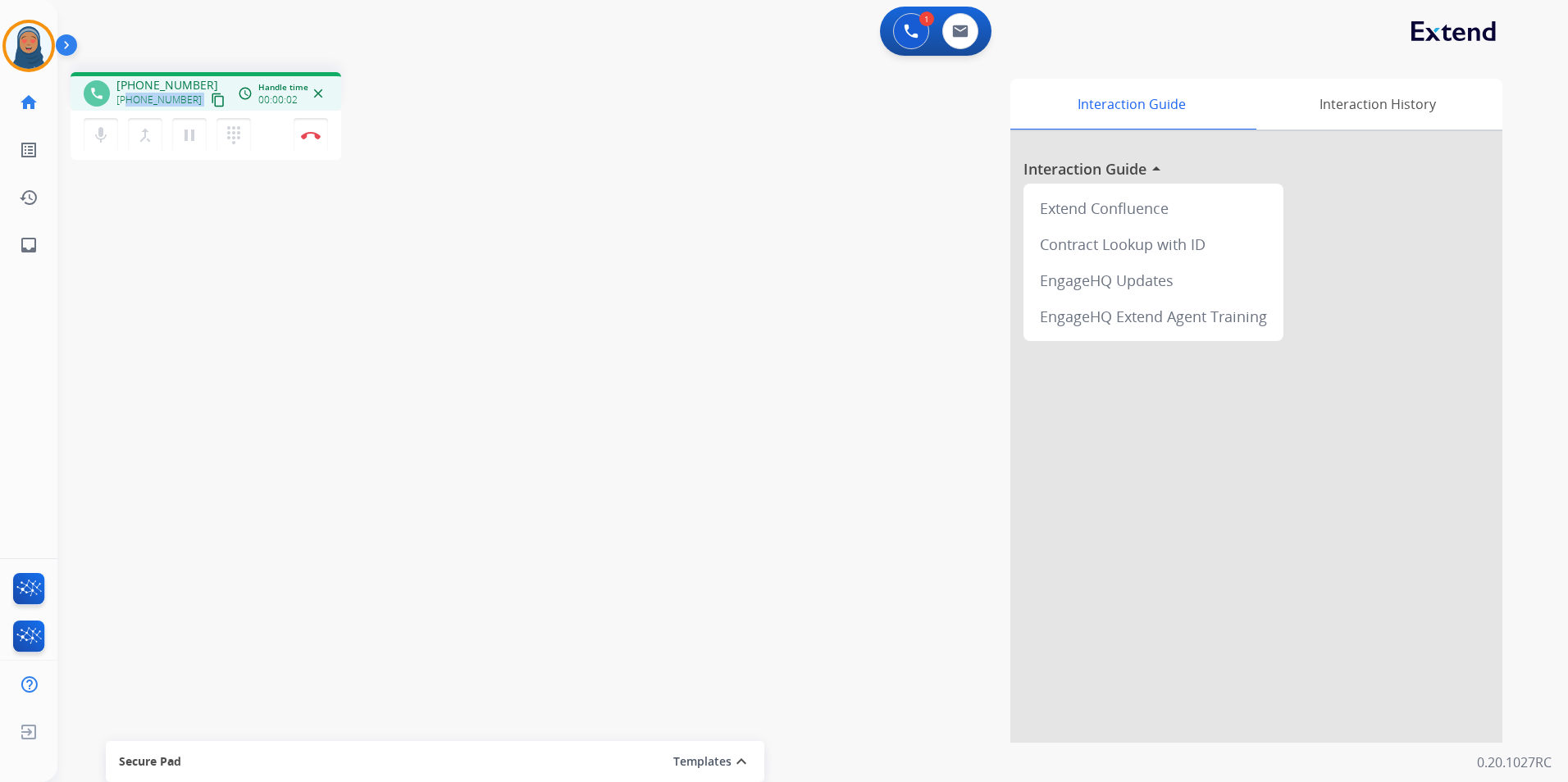
drag, startPoint x: 170, startPoint y: 99, endPoint x: 128, endPoint y: 104, distance: 42.3
click at [128, 104] on div "[PHONE_NUMBER] content_copy" at bounding box center [172, 99] width 111 height 20
copy div "5405884476 content_copy access_time Call metrics Queue 00:10 Hold 00:00 Talk 00…"
click at [316, 135] on img at bounding box center [310, 135] width 20 height 8
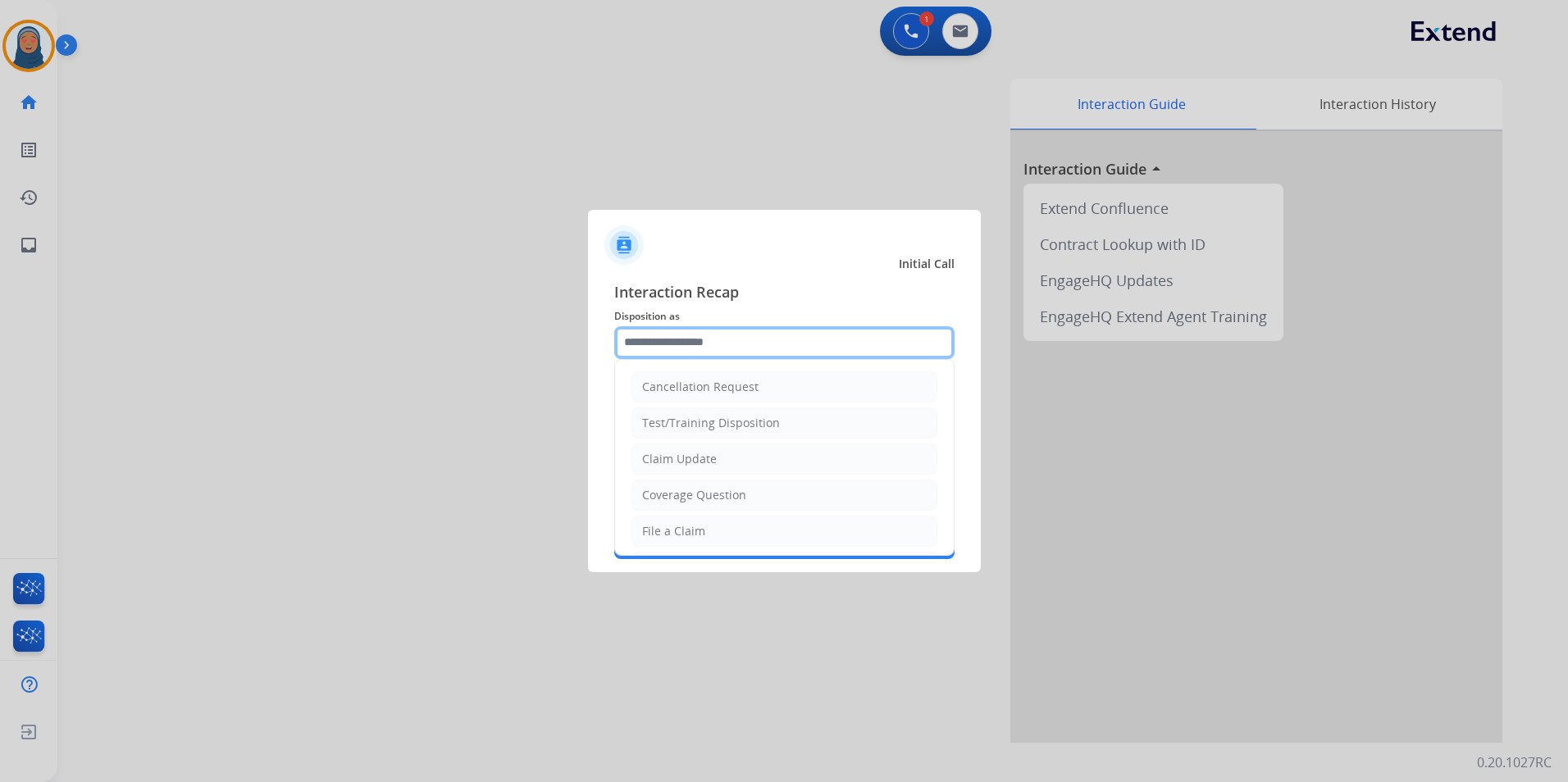
click at [707, 343] on input "text" at bounding box center [784, 343] width 340 height 33
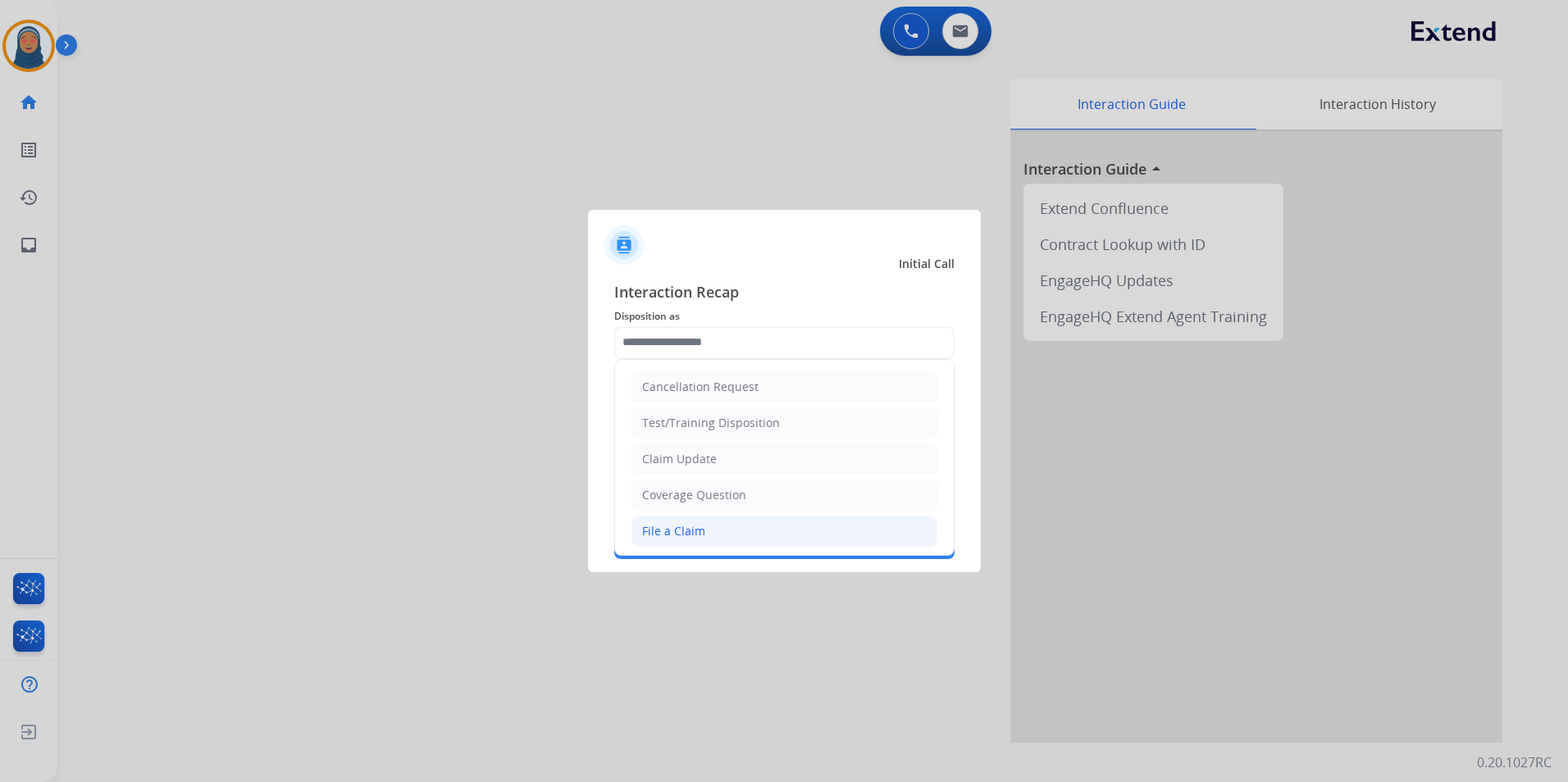
click at [709, 519] on li "File a Claim" at bounding box center [785, 531] width 306 height 31
type input "**********"
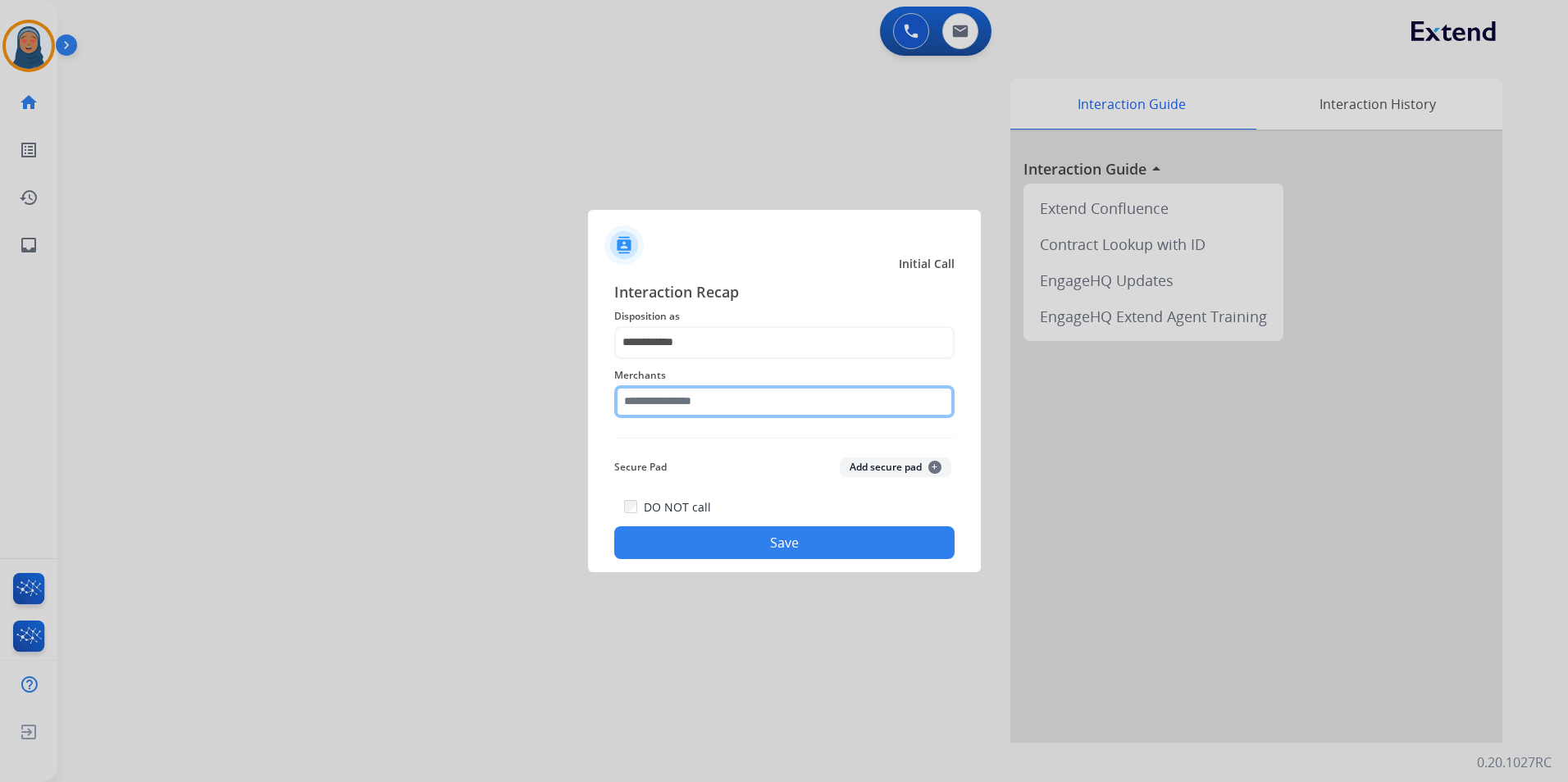
click at [715, 400] on input "text" at bounding box center [784, 401] width 340 height 33
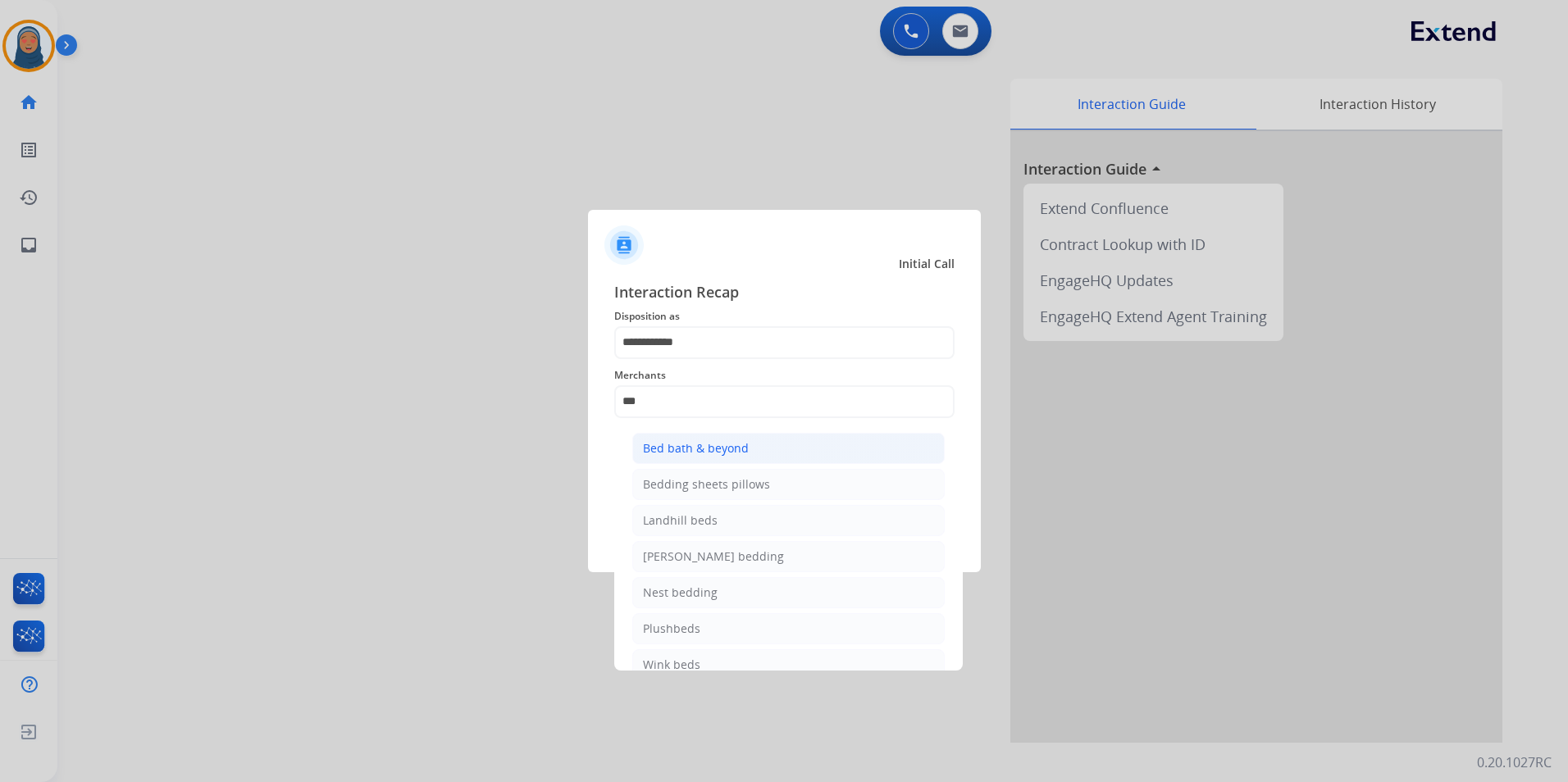
drag, startPoint x: 724, startPoint y: 447, endPoint x: 752, endPoint y: 477, distance: 41.0
click at [724, 448] on div "Bed bath & beyond" at bounding box center [696, 448] width 105 height 16
type input "**********"
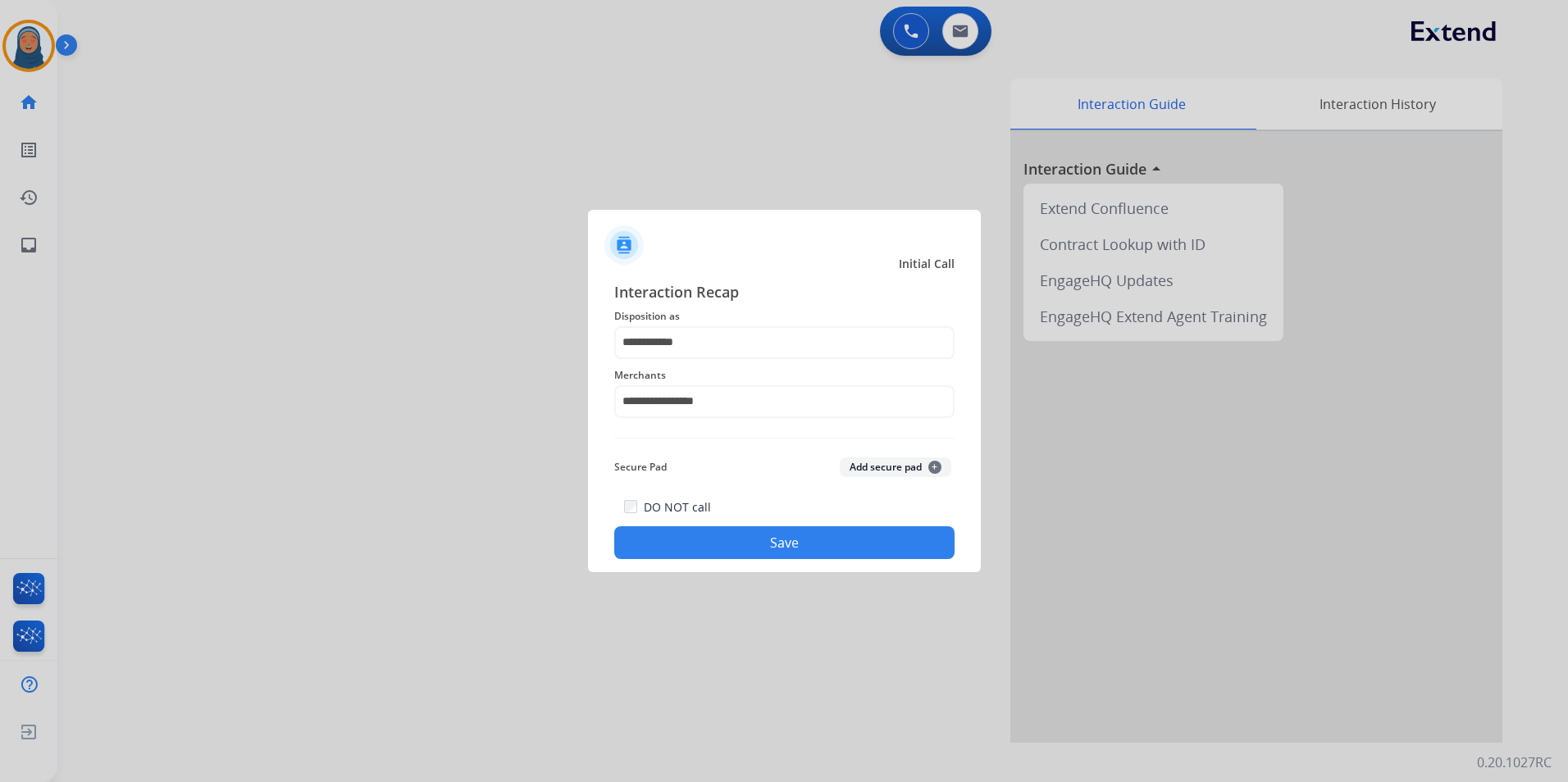
drag, startPoint x: 835, startPoint y: 551, endPoint x: 822, endPoint y: 547, distance: 13.6
click at [835, 549] on button "Save" at bounding box center [784, 542] width 340 height 33
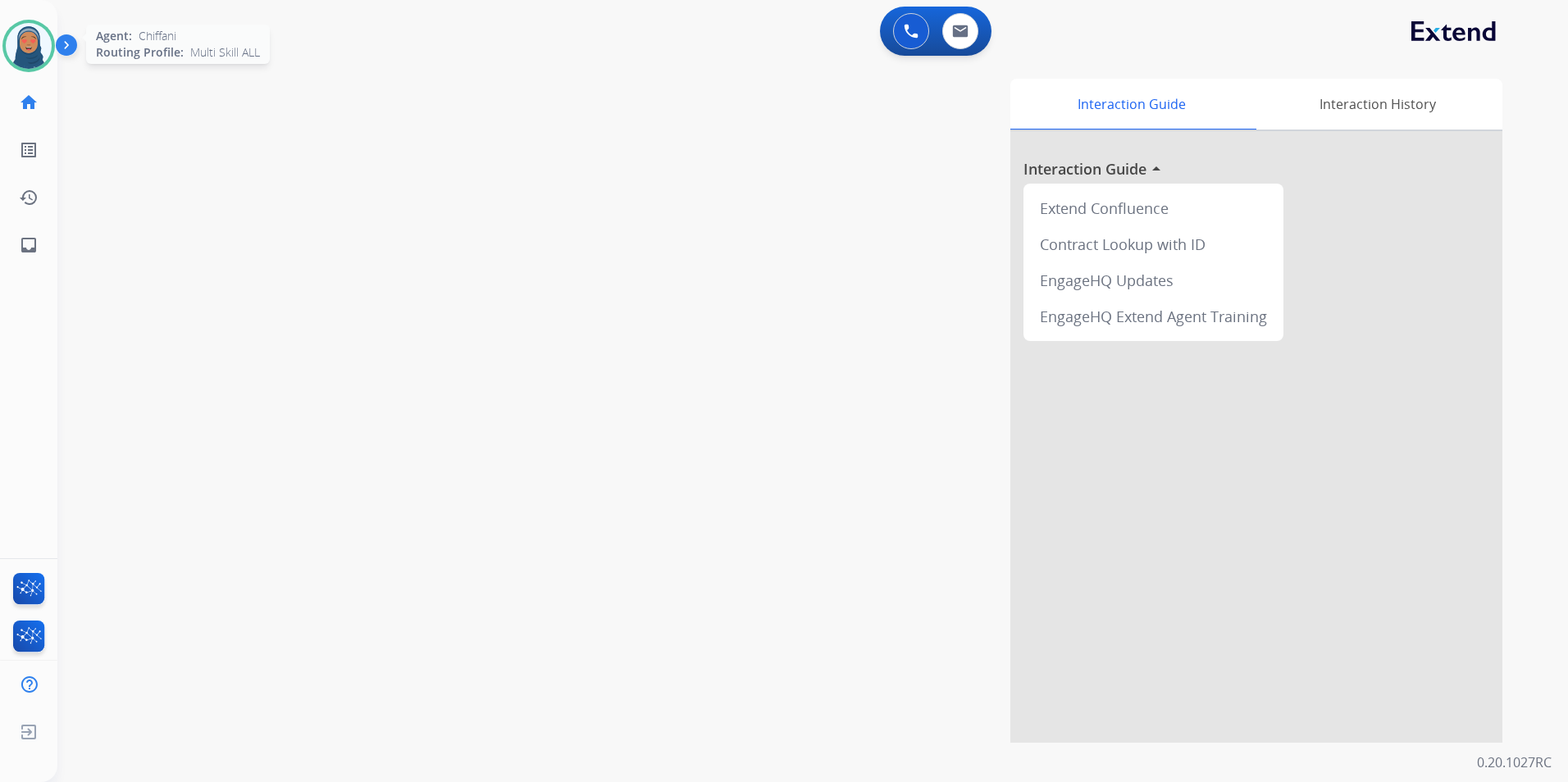
click at [34, 48] on img at bounding box center [29, 46] width 46 height 46
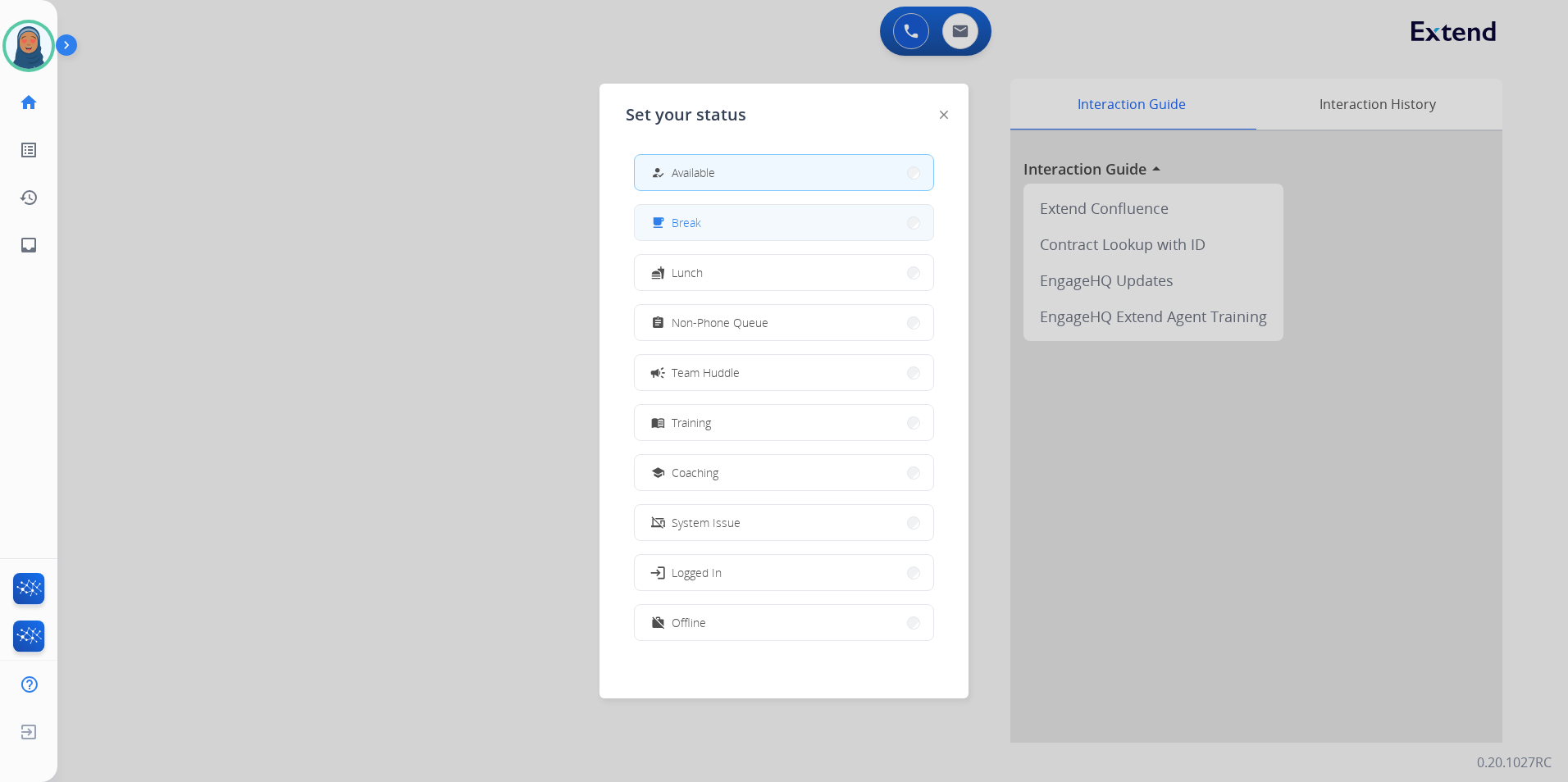
click at [741, 227] on button "free_breakfast Break" at bounding box center [784, 222] width 298 height 35
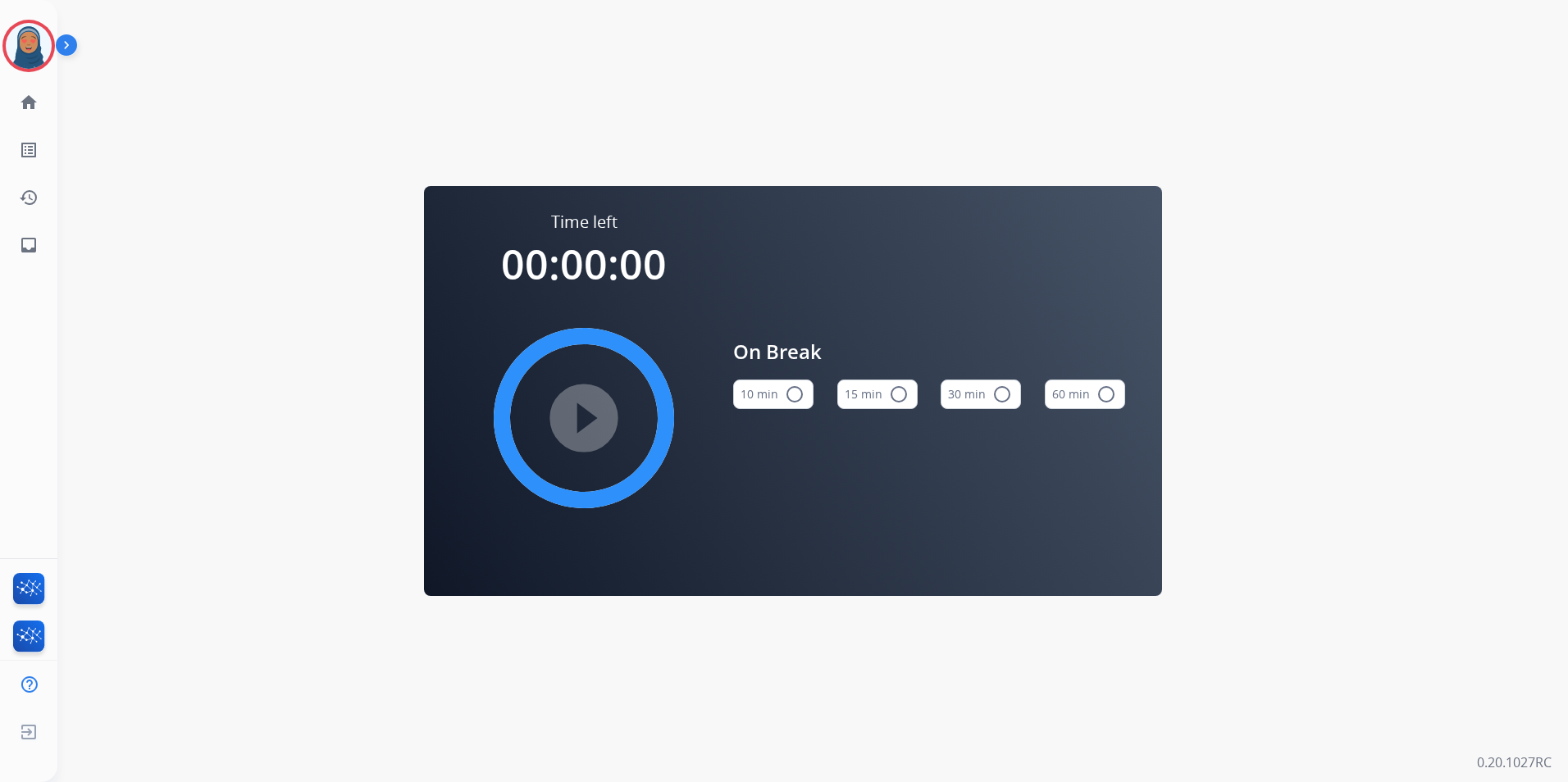
click at [904, 394] on mat-icon "radio_button_unchecked" at bounding box center [899, 394] width 20 height 20
click at [587, 408] on mat-icon "play_circle_filled" at bounding box center [583, 417] width 20 height 20
click at [33, 64] on img at bounding box center [29, 46] width 46 height 46
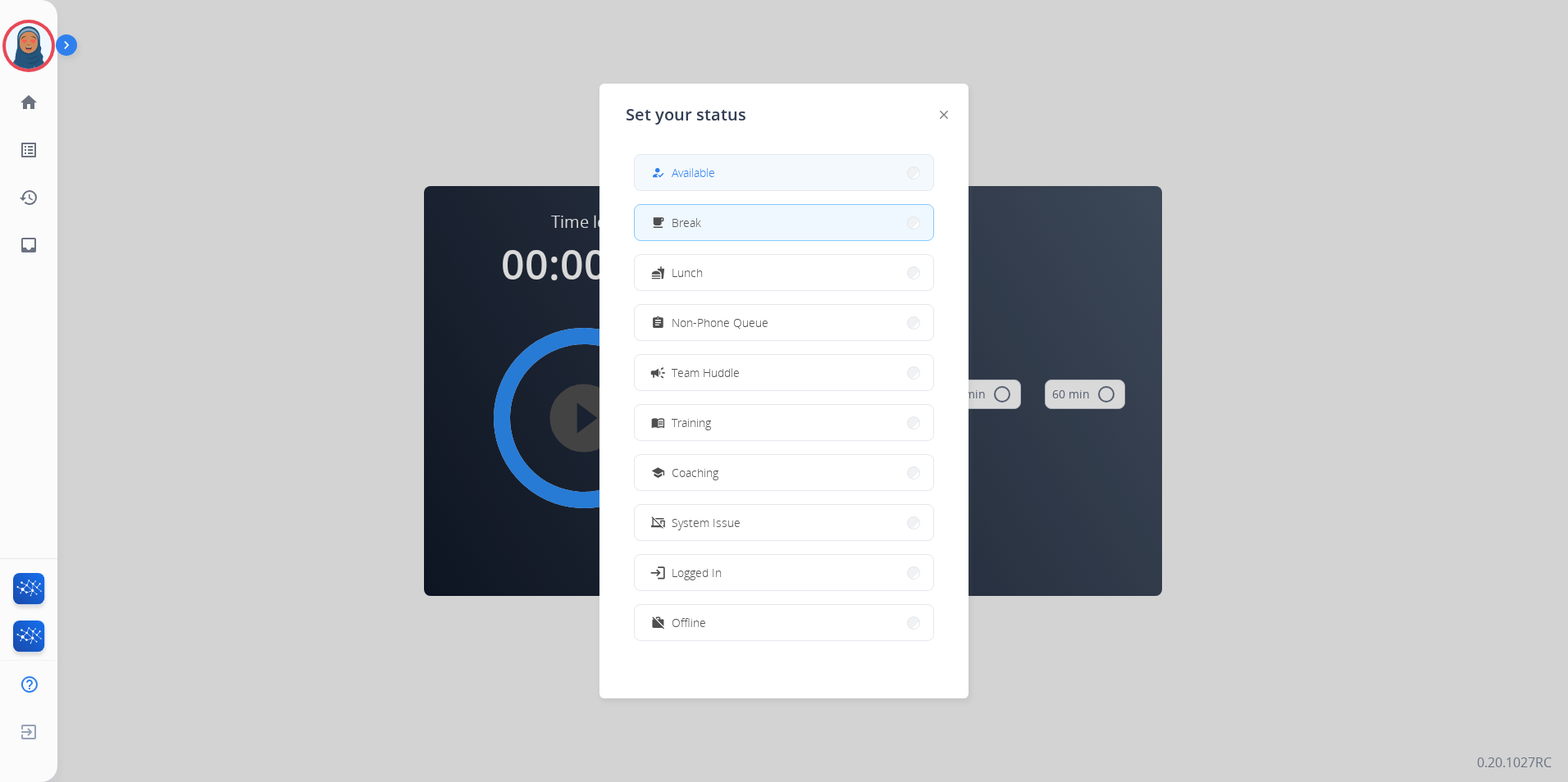
click at [747, 184] on button "how_to_reg Available" at bounding box center [784, 172] width 298 height 35
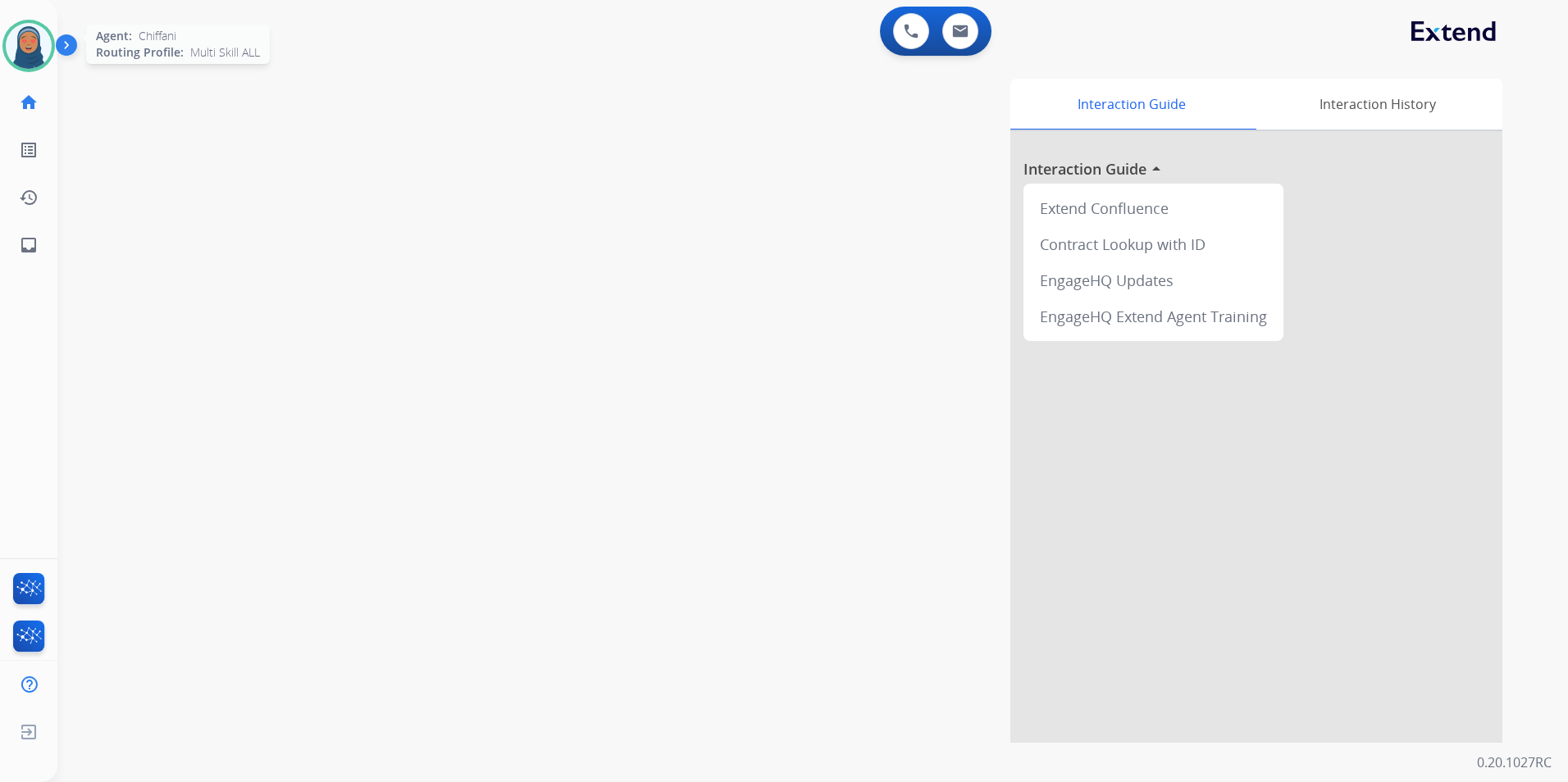
click at [43, 42] on img at bounding box center [29, 46] width 46 height 46
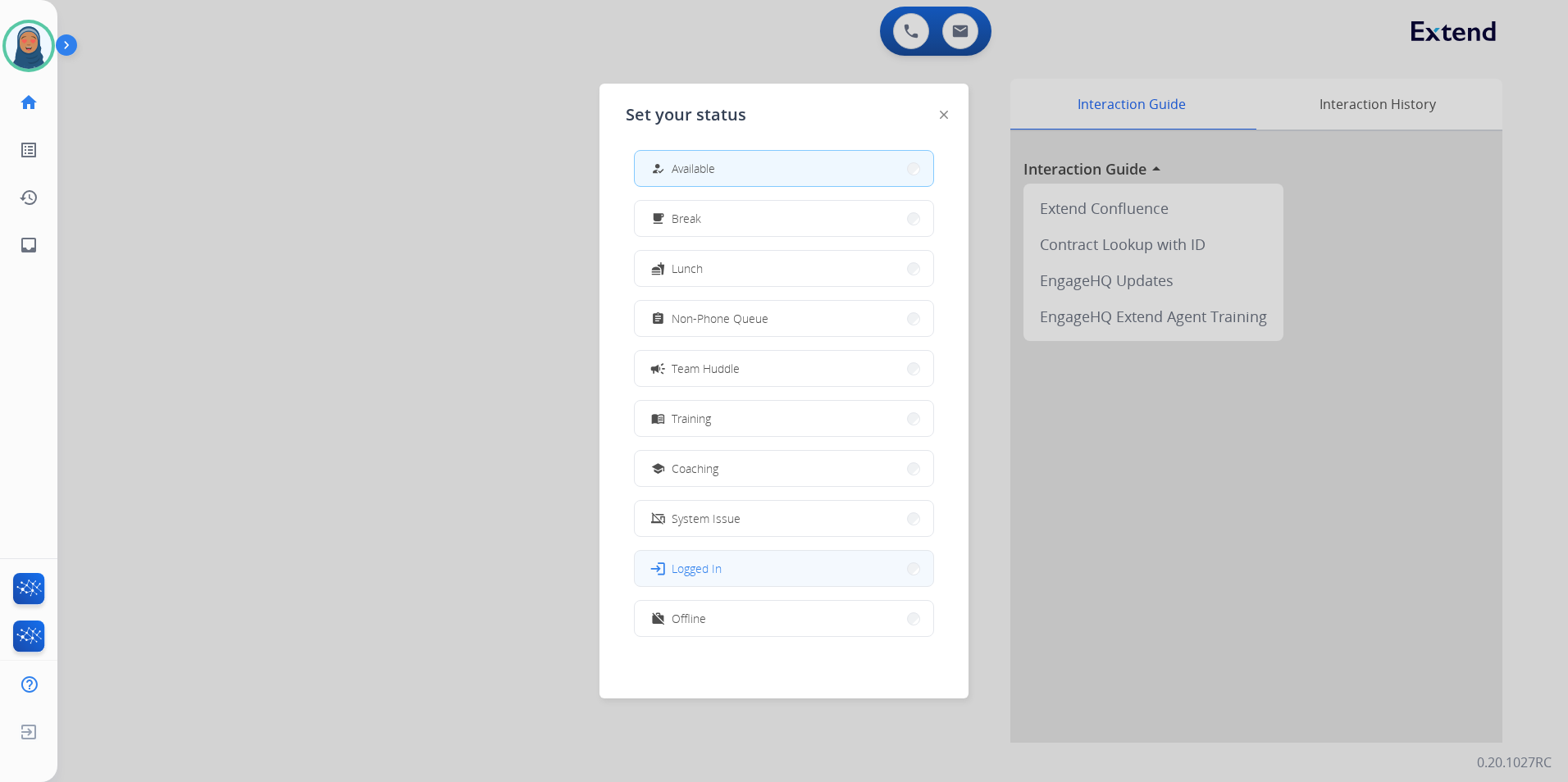
scroll to position [5, 0]
drag, startPoint x: 773, startPoint y: 619, endPoint x: 781, endPoint y: 615, distance: 8.9
click at [776, 616] on button "work_off Offline" at bounding box center [784, 617] width 298 height 35
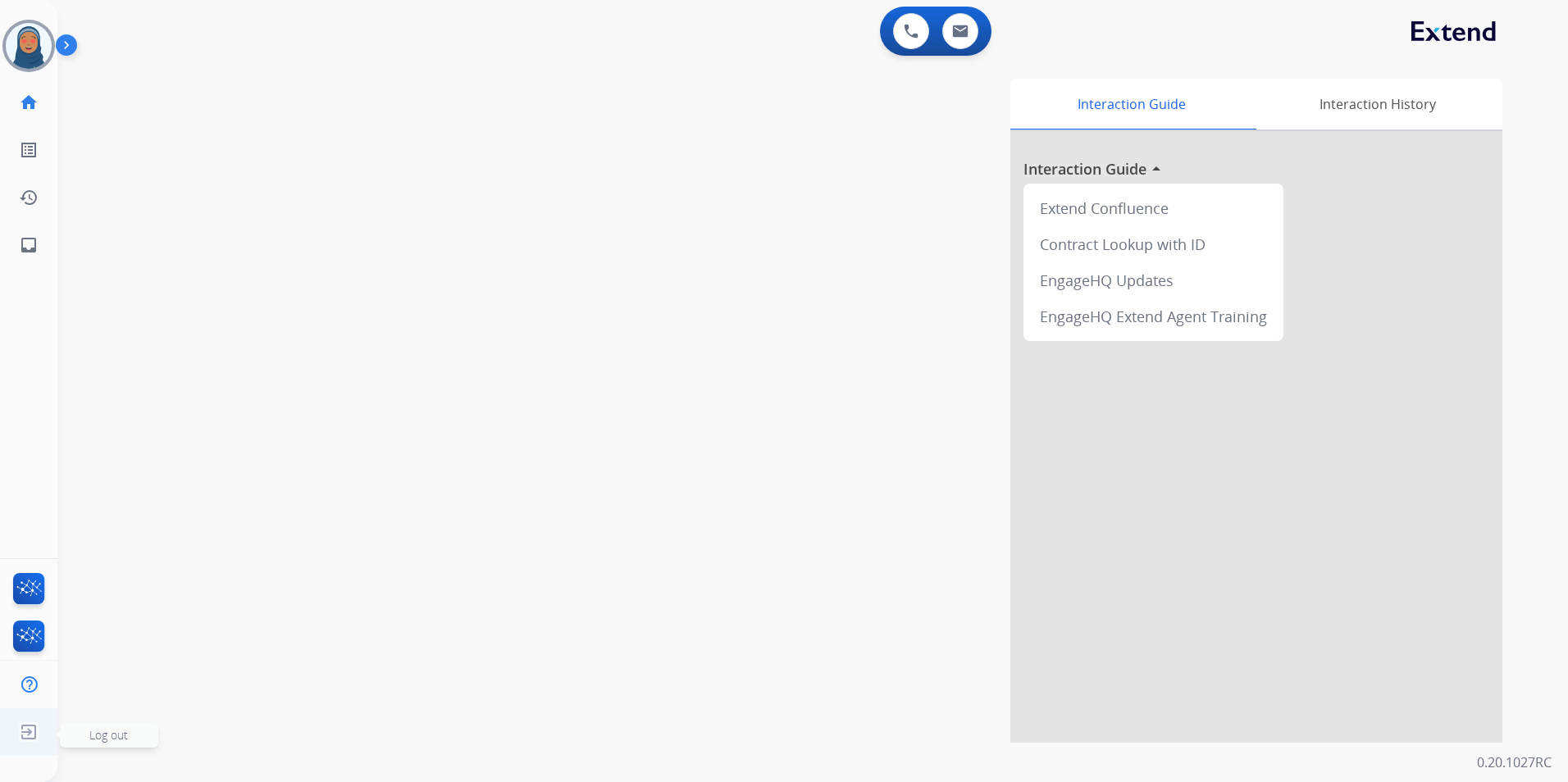
click at [36, 734] on img at bounding box center [28, 732] width 30 height 31
click at [111, 738] on span "Log out" at bounding box center [108, 735] width 38 height 15
